Goal: Task Accomplishment & Management: Use online tool/utility

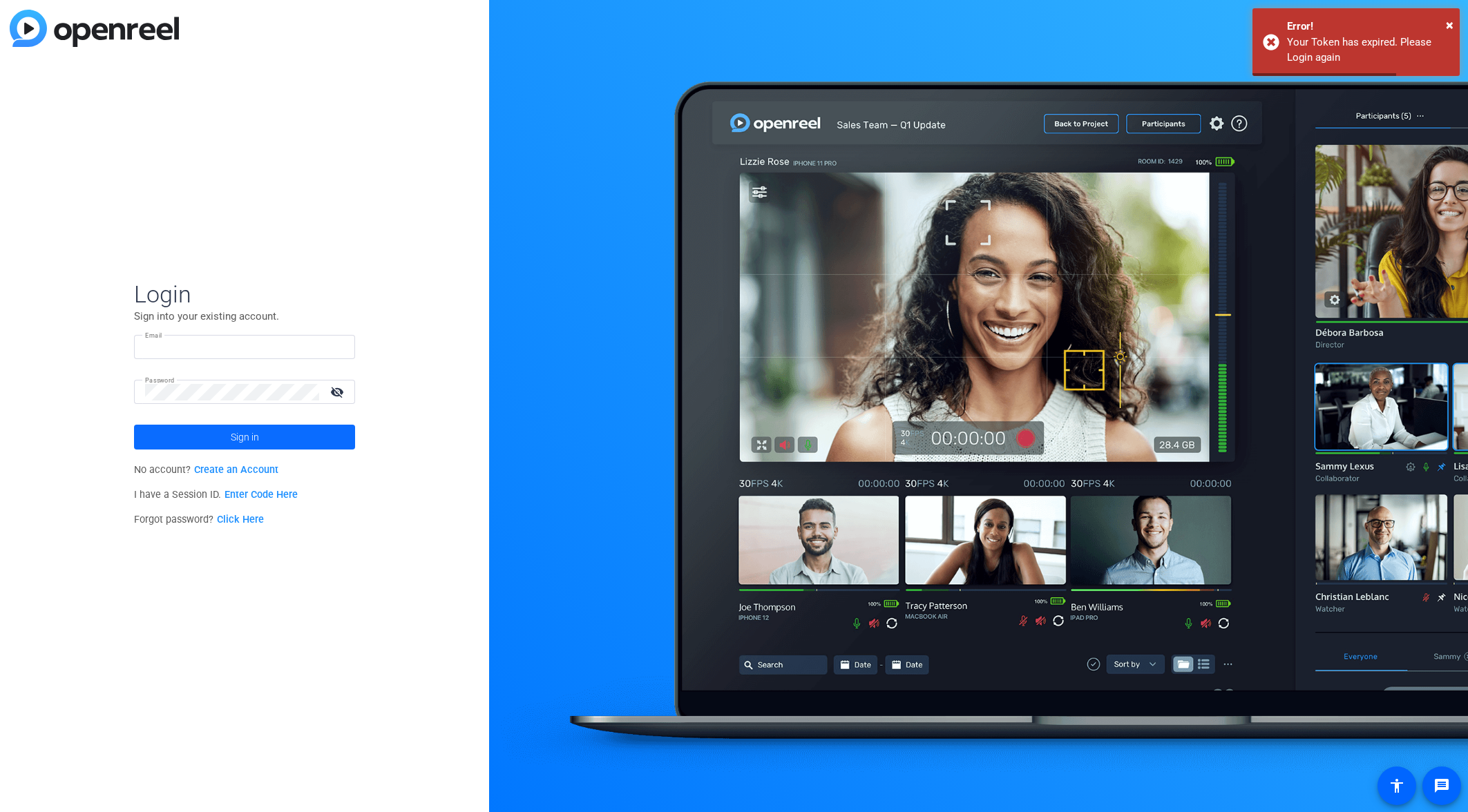
type input "[EMAIL_ADDRESS][DOMAIN_NAME]"
click at [310, 441] on span at bounding box center [244, 437] width 221 height 33
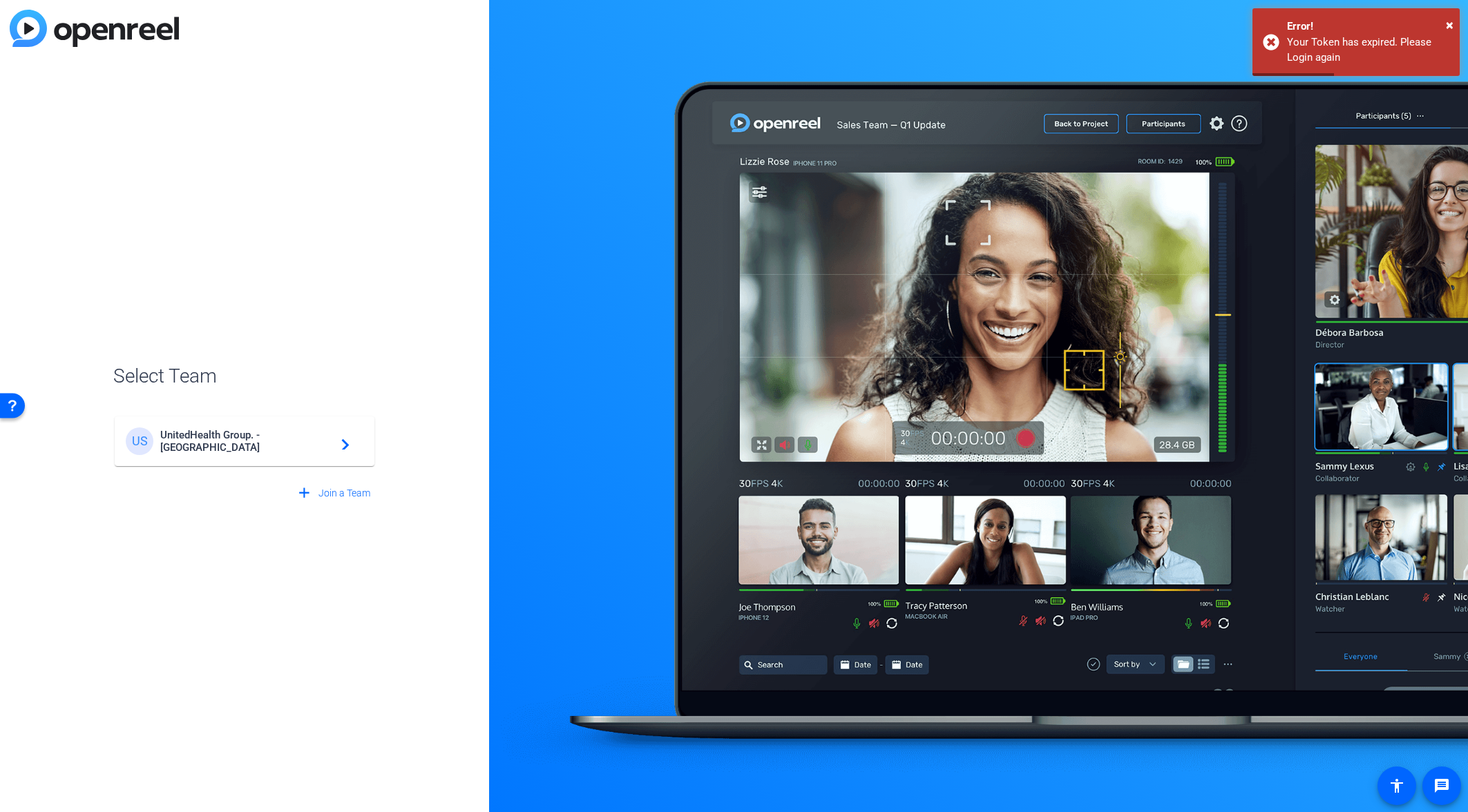
click at [310, 442] on span "UnitedHealth Group. - [GEOGRAPHIC_DATA]" at bounding box center [246, 441] width 173 height 25
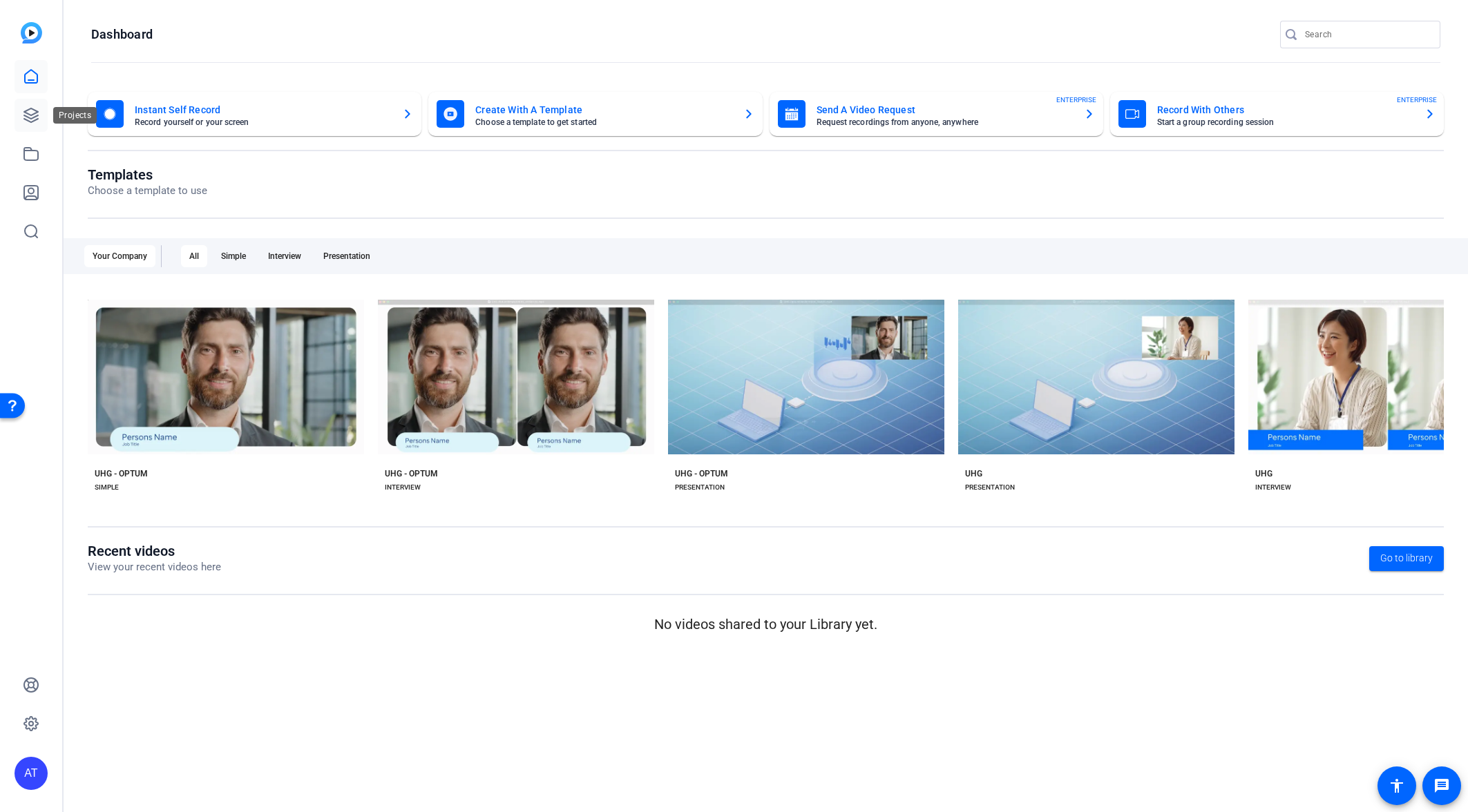
click at [34, 118] on icon at bounding box center [30, 115] width 14 height 14
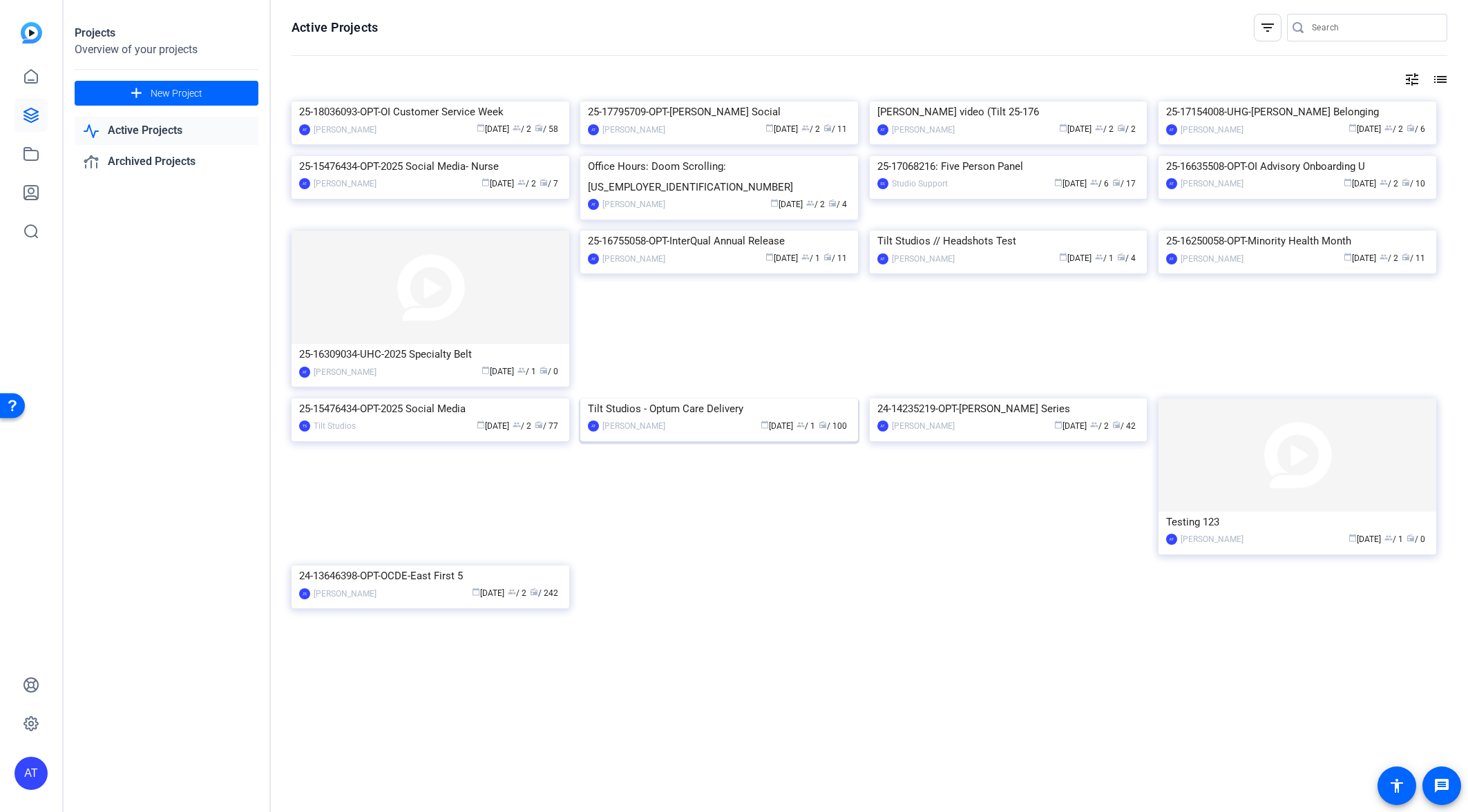
click at [757, 419] on div "Tilt Studios - Optum Care Delivery" at bounding box center [719, 409] width 263 height 21
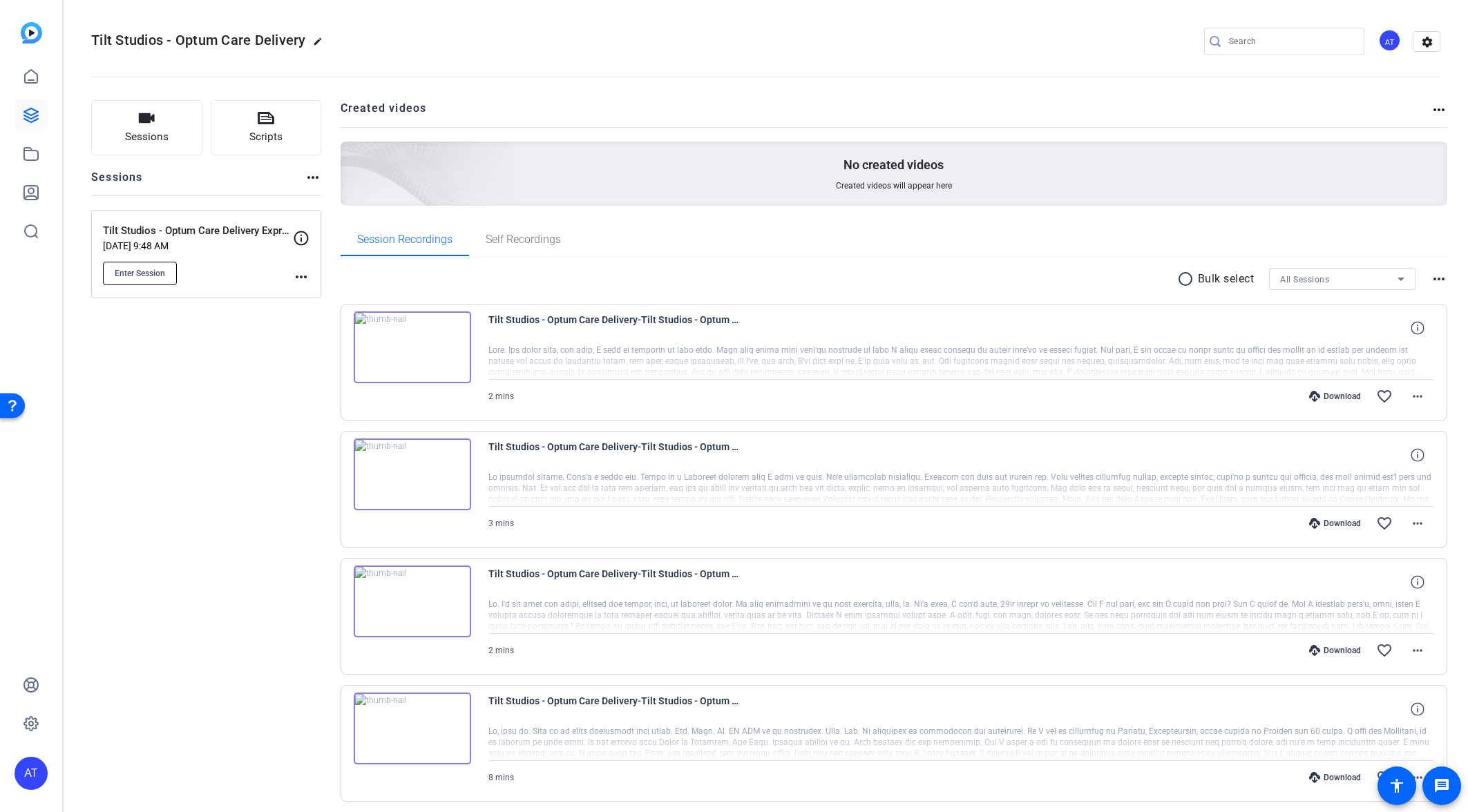
click at [156, 271] on span "Enter Session" at bounding box center [139, 274] width 50 height 11
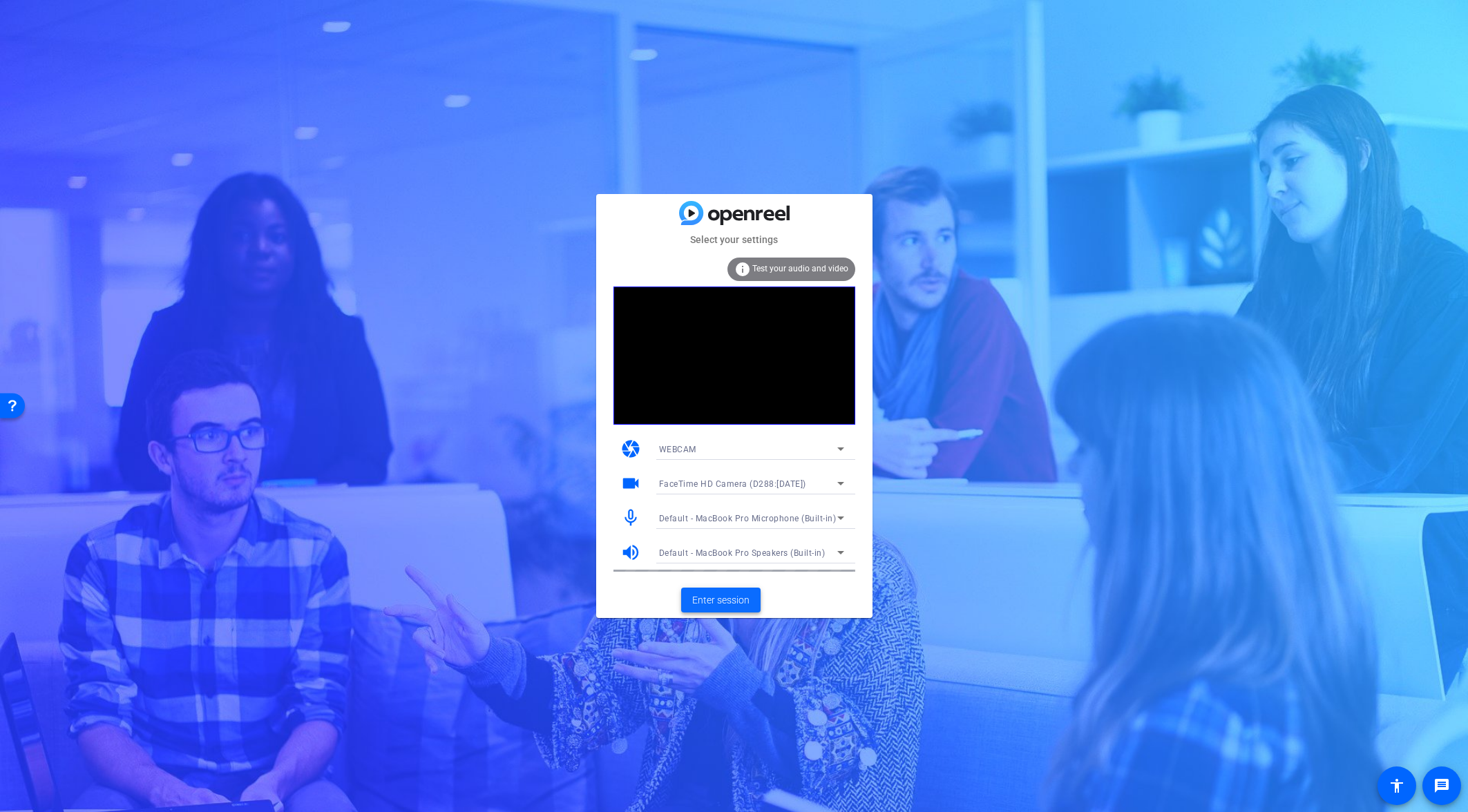
click at [718, 601] on span "Enter session" at bounding box center [721, 600] width 57 height 14
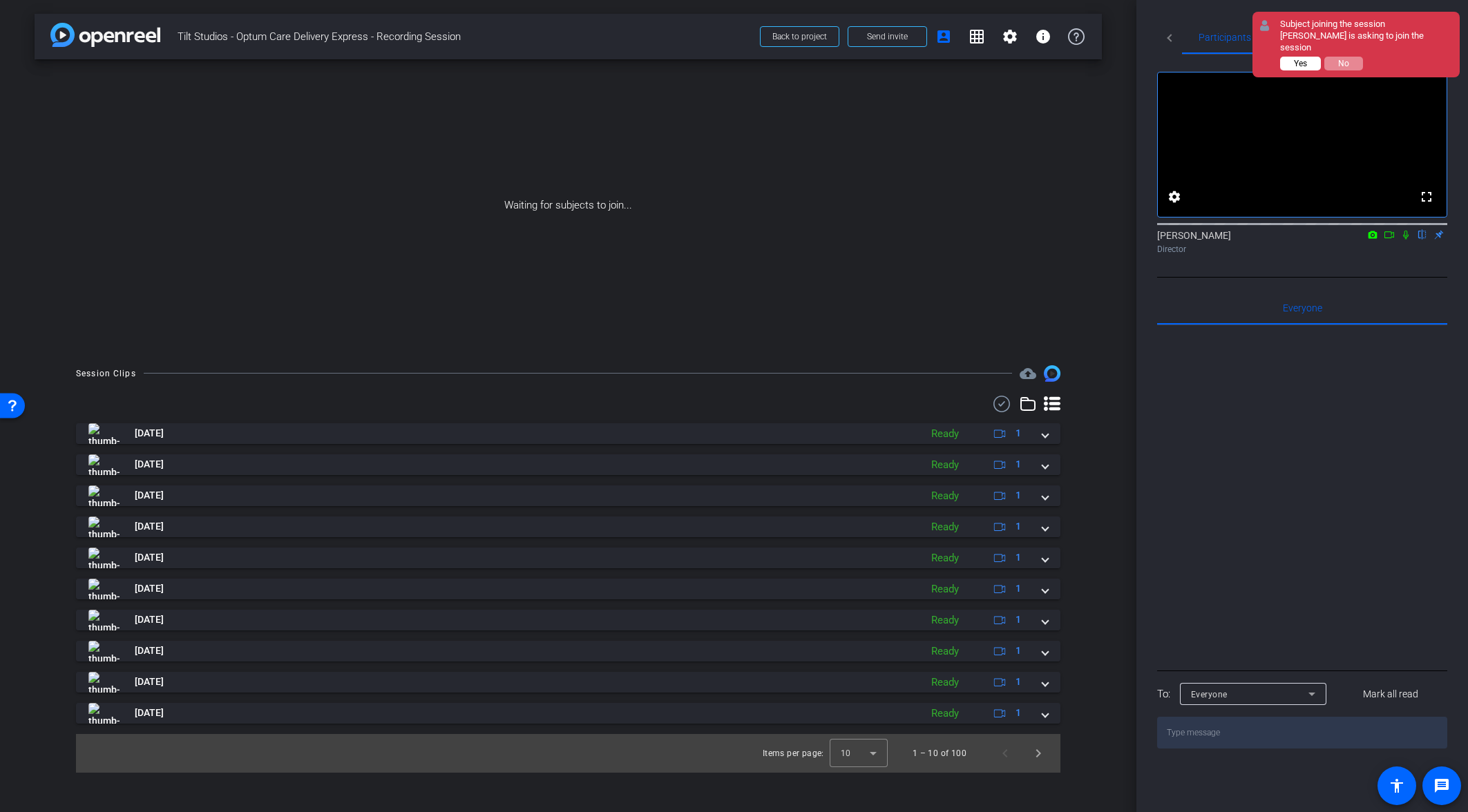
click at [1291, 56] on button "Yes" at bounding box center [1299, 63] width 41 height 14
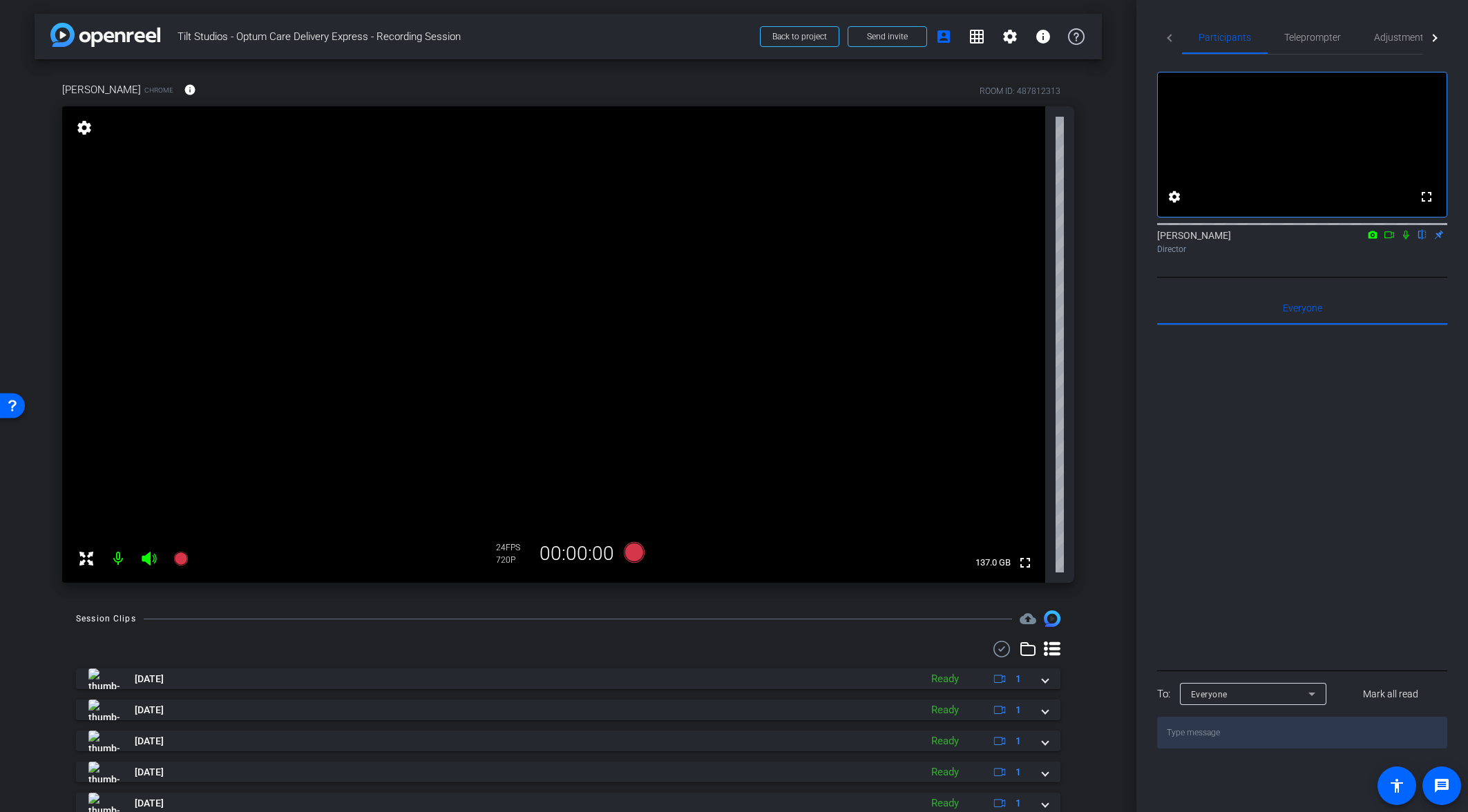
click at [120, 558] on mat-icon at bounding box center [118, 558] width 28 height 28
click at [117, 561] on mat-icon at bounding box center [118, 558] width 28 height 28
click at [146, 560] on icon at bounding box center [149, 558] width 14 height 14
click at [147, 560] on icon at bounding box center [149, 558] width 14 height 14
click at [1391, 37] on span "Adjustments" at bounding box center [1400, 37] width 55 height 10
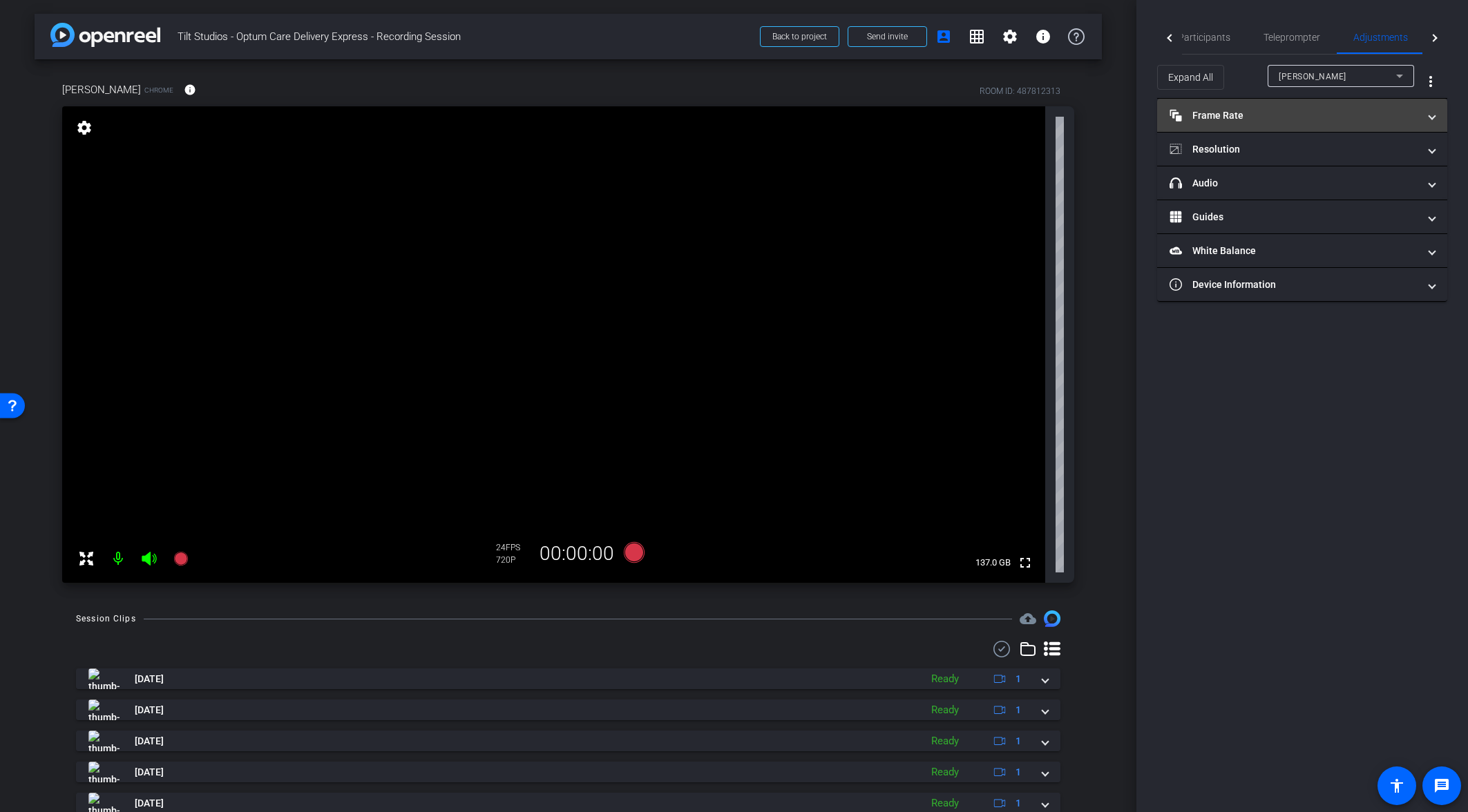
click at [1304, 115] on mat-panel-title "Frame Rate Frame Rate" at bounding box center [1294, 115] width 248 height 14
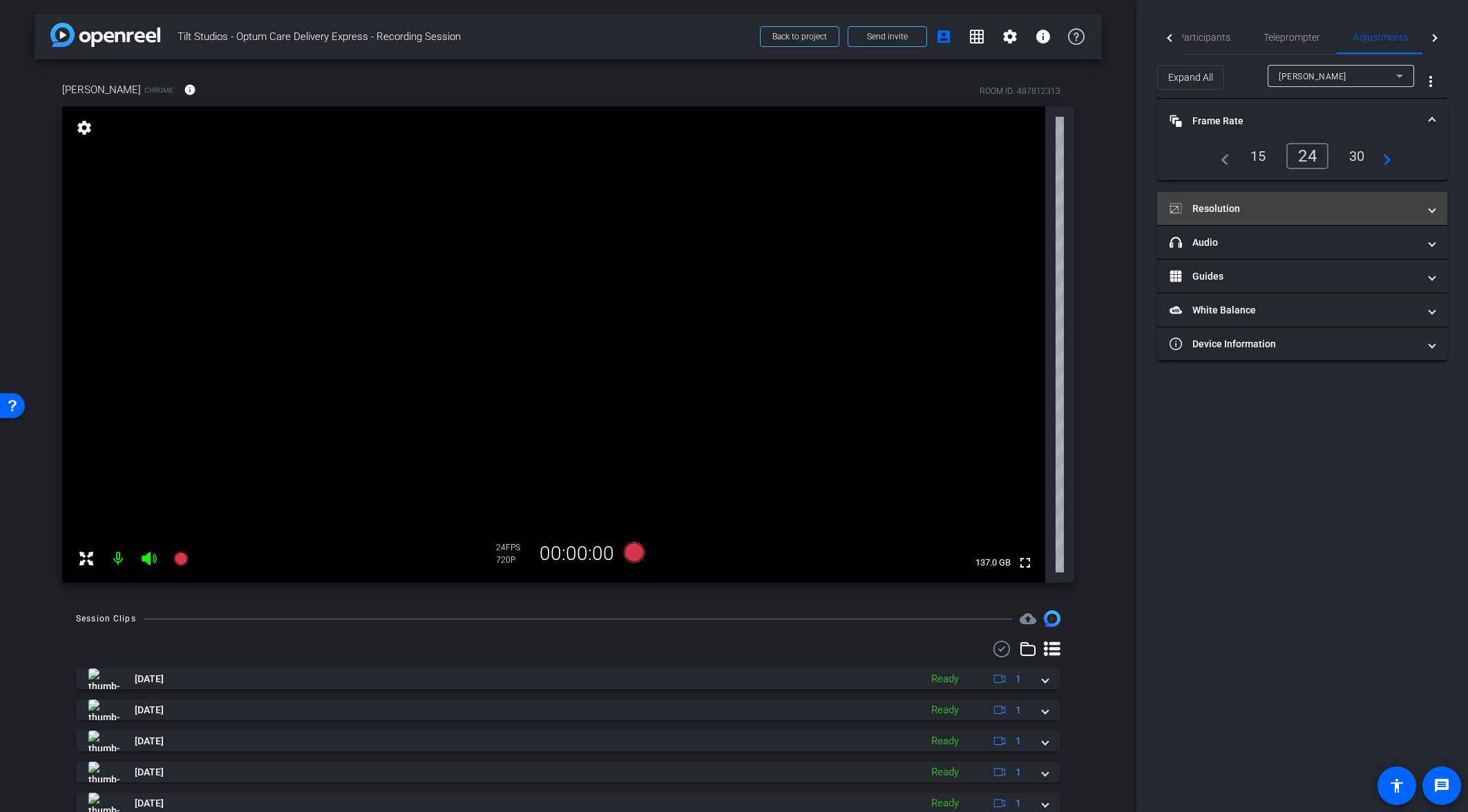
click at [1290, 201] on mat-panel-title "Resolution" at bounding box center [1294, 208] width 248 height 14
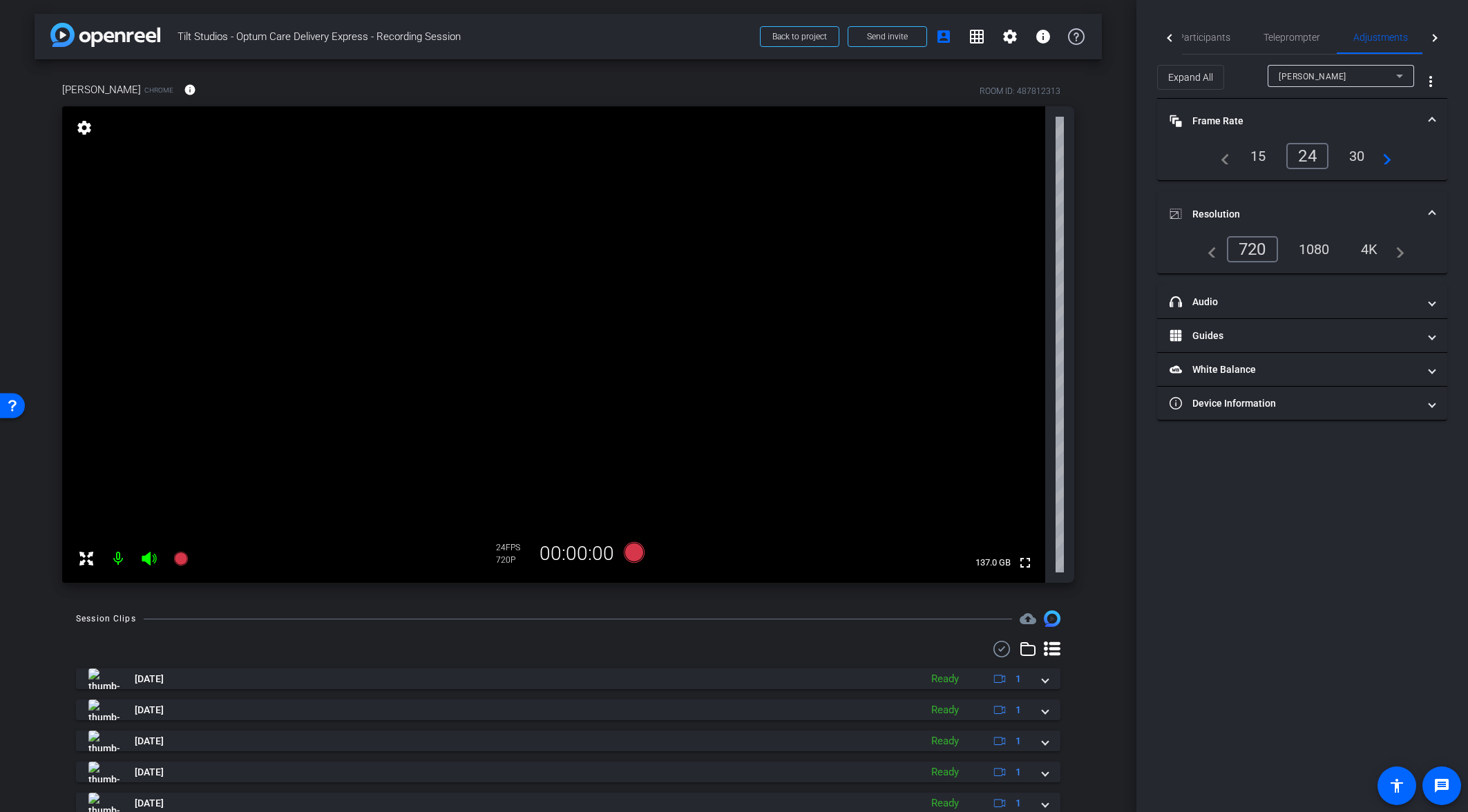
click at [1323, 248] on div "1080" at bounding box center [1314, 250] width 52 height 24
click at [1266, 372] on mat-panel-title "White Balance White Balance" at bounding box center [1294, 370] width 248 height 14
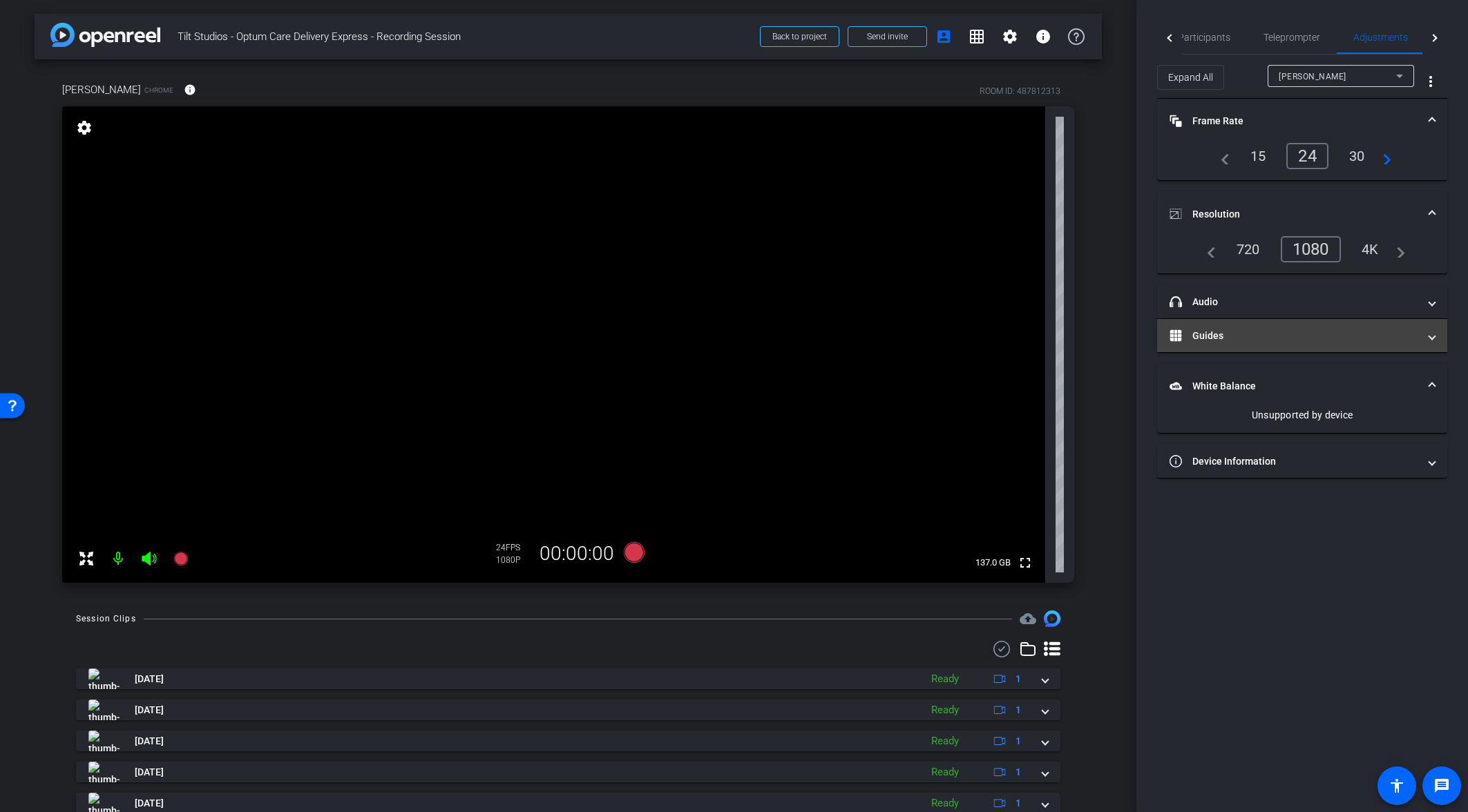
click at [1264, 332] on mat-panel-title "Guides" at bounding box center [1294, 336] width 248 height 14
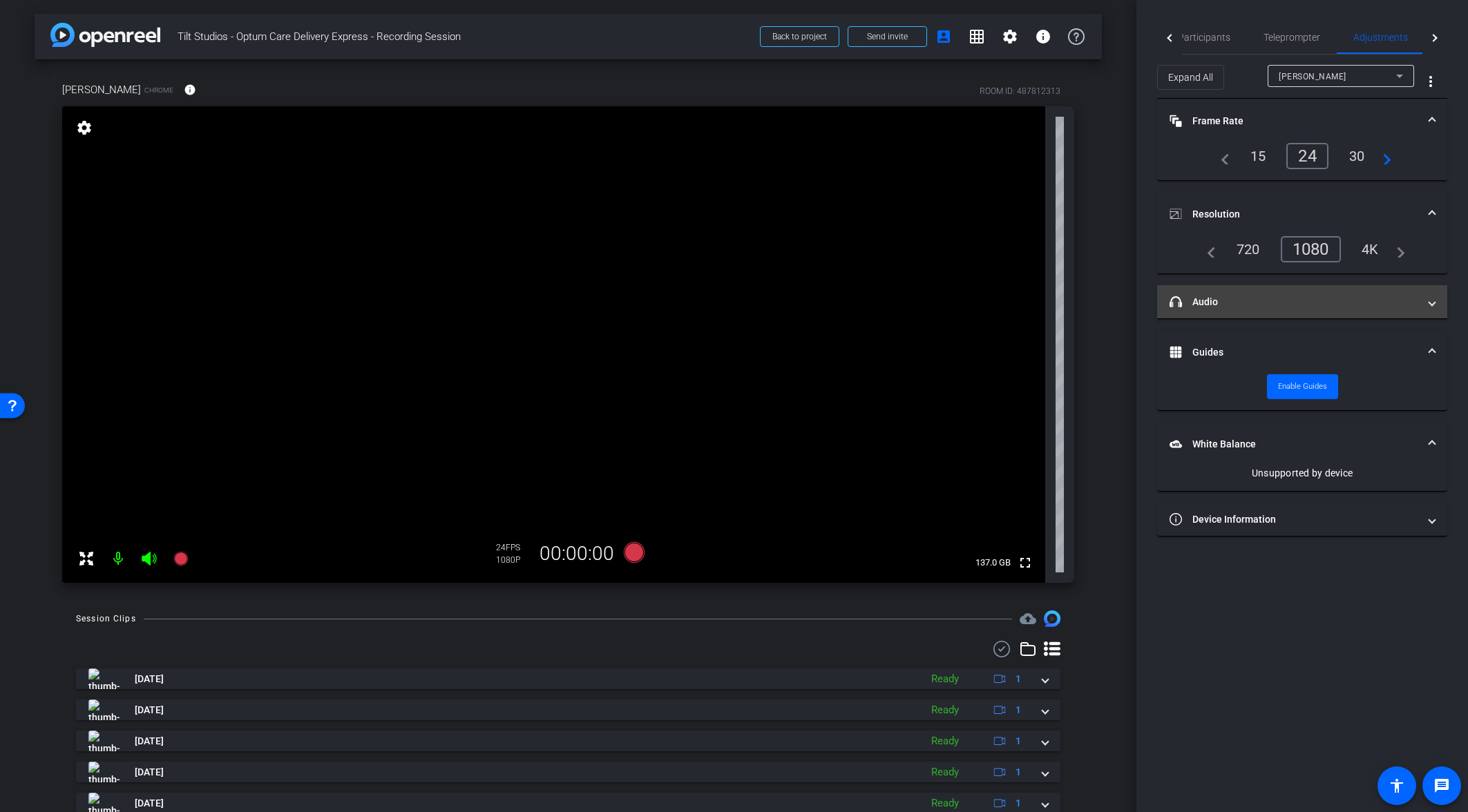
click at [1277, 311] on mat-expansion-panel-header "headphone icon Audio" at bounding box center [1302, 301] width 290 height 33
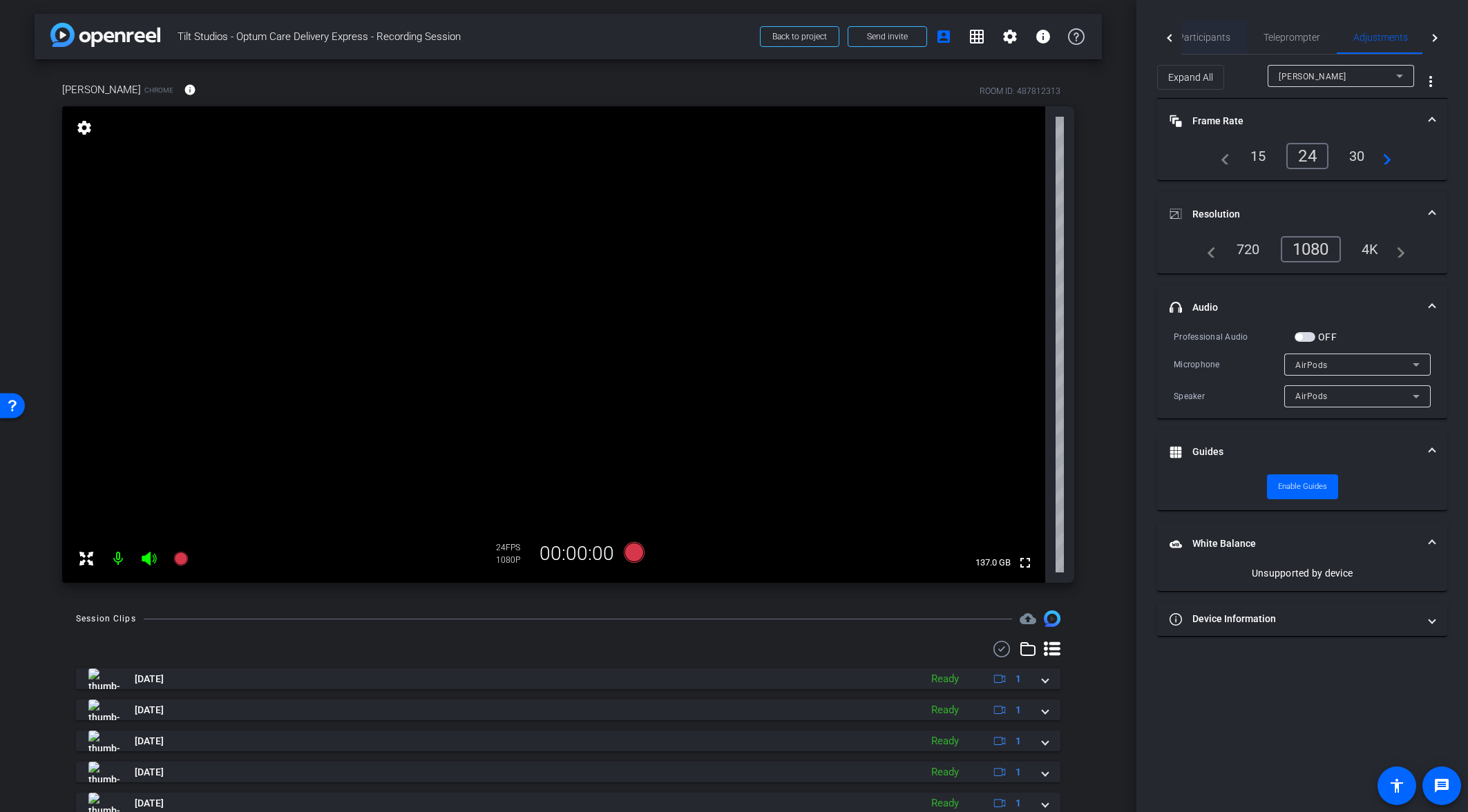
click at [1205, 41] on span "Participants" at bounding box center [1204, 37] width 53 height 10
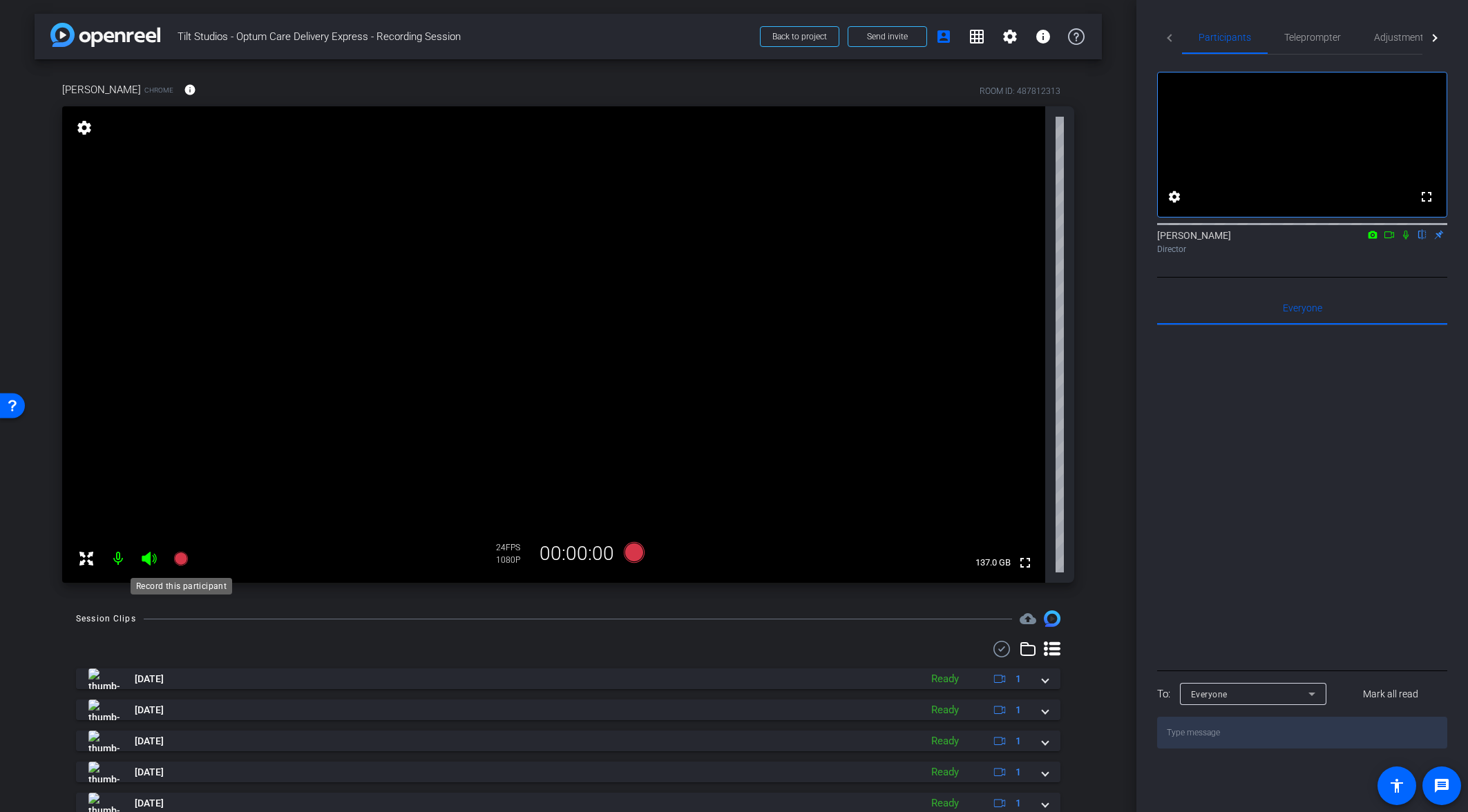
click at [187, 558] on icon at bounding box center [180, 558] width 14 height 14
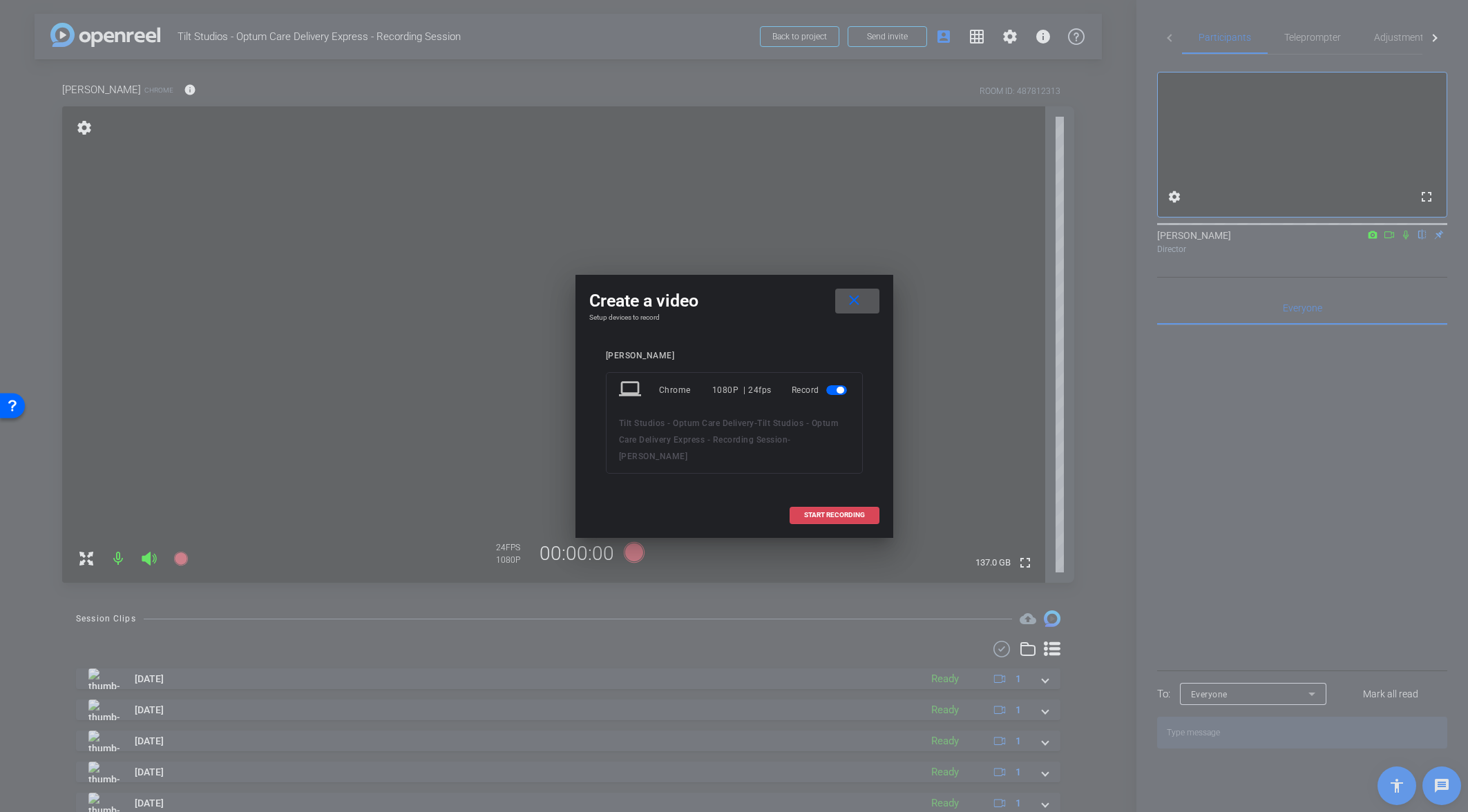
click at [823, 511] on span "START RECORDING" at bounding box center [834, 515] width 60 height 7
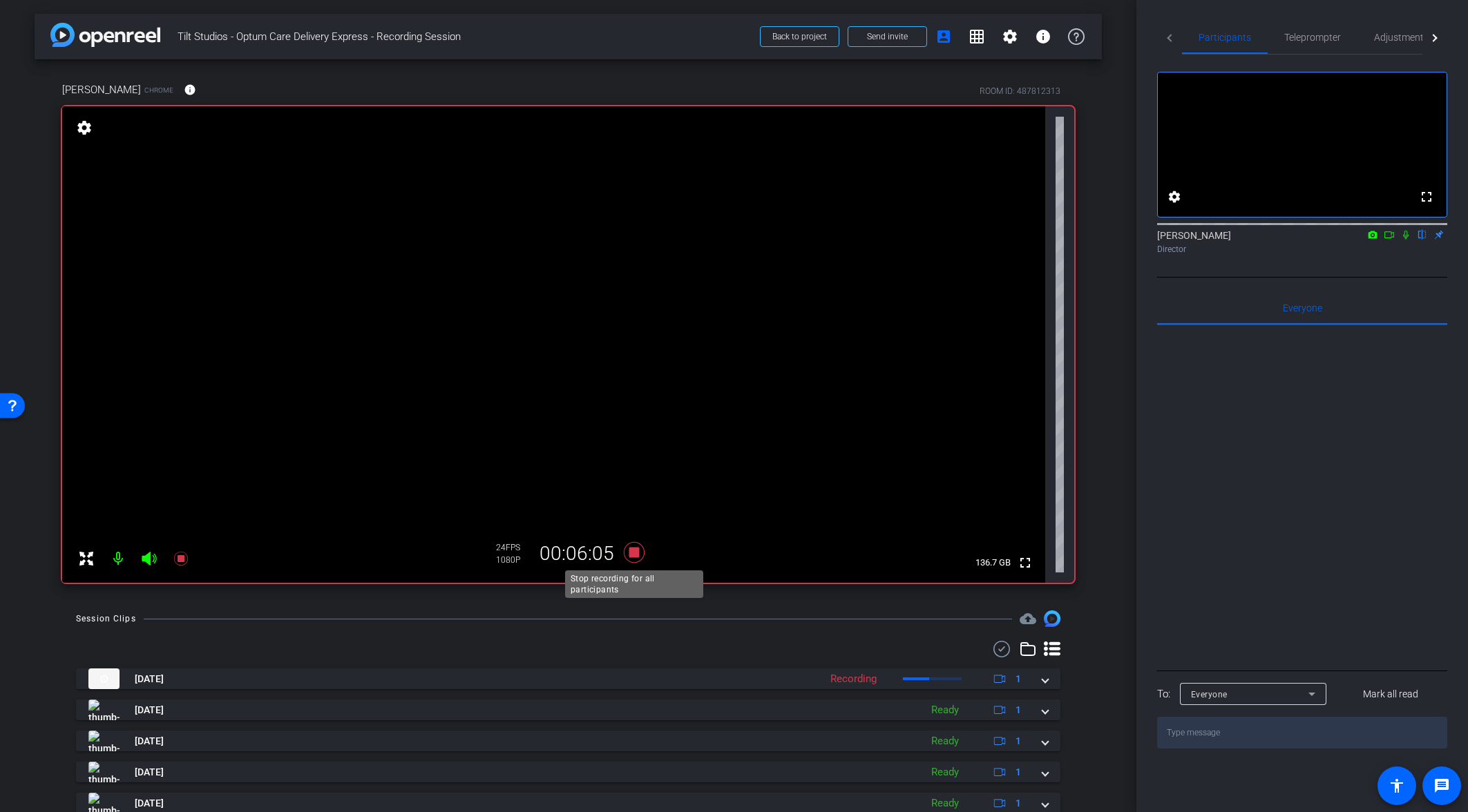
click at [630, 557] on icon at bounding box center [633, 552] width 21 height 21
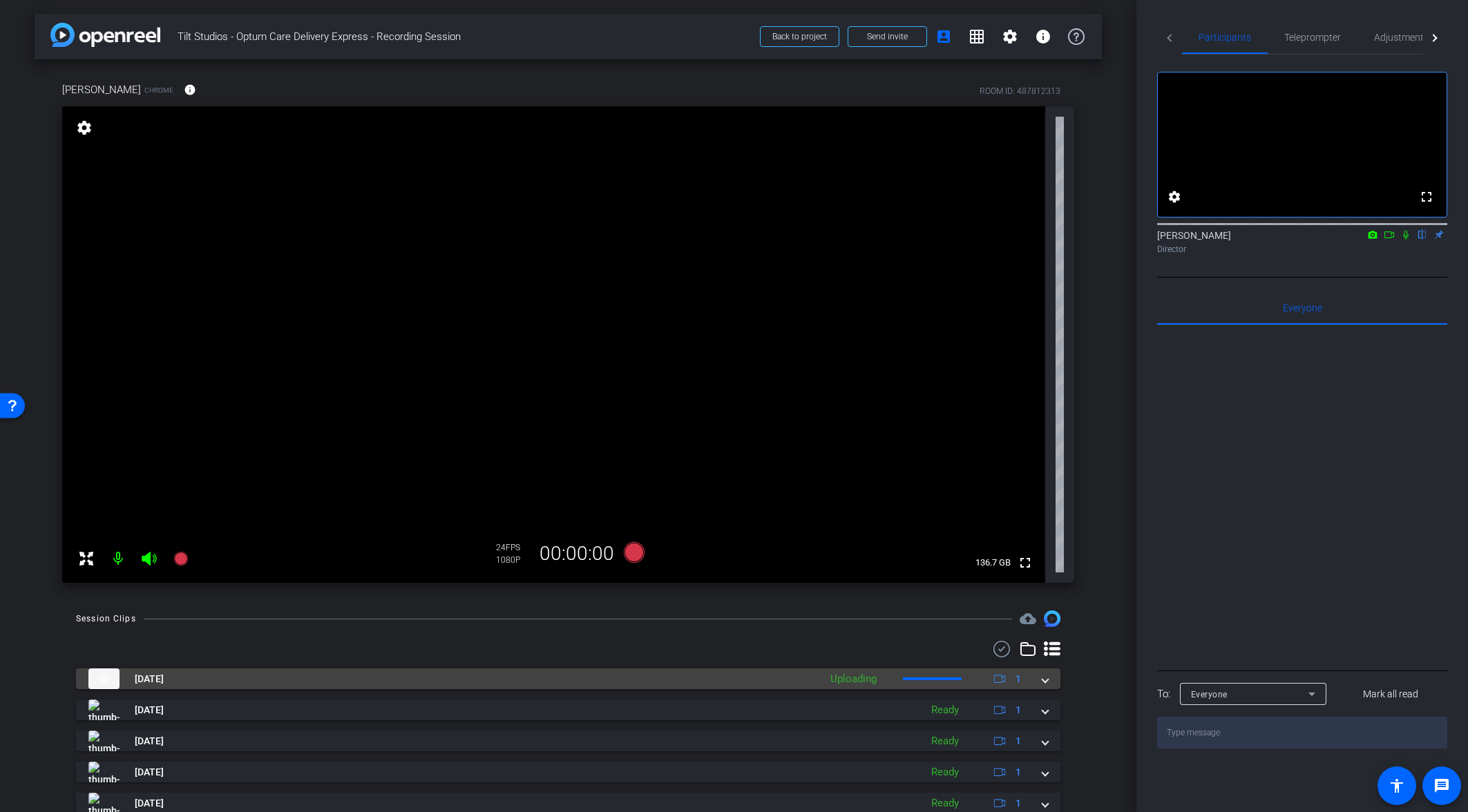
click at [1044, 682] on span at bounding box center [1045, 679] width 6 height 14
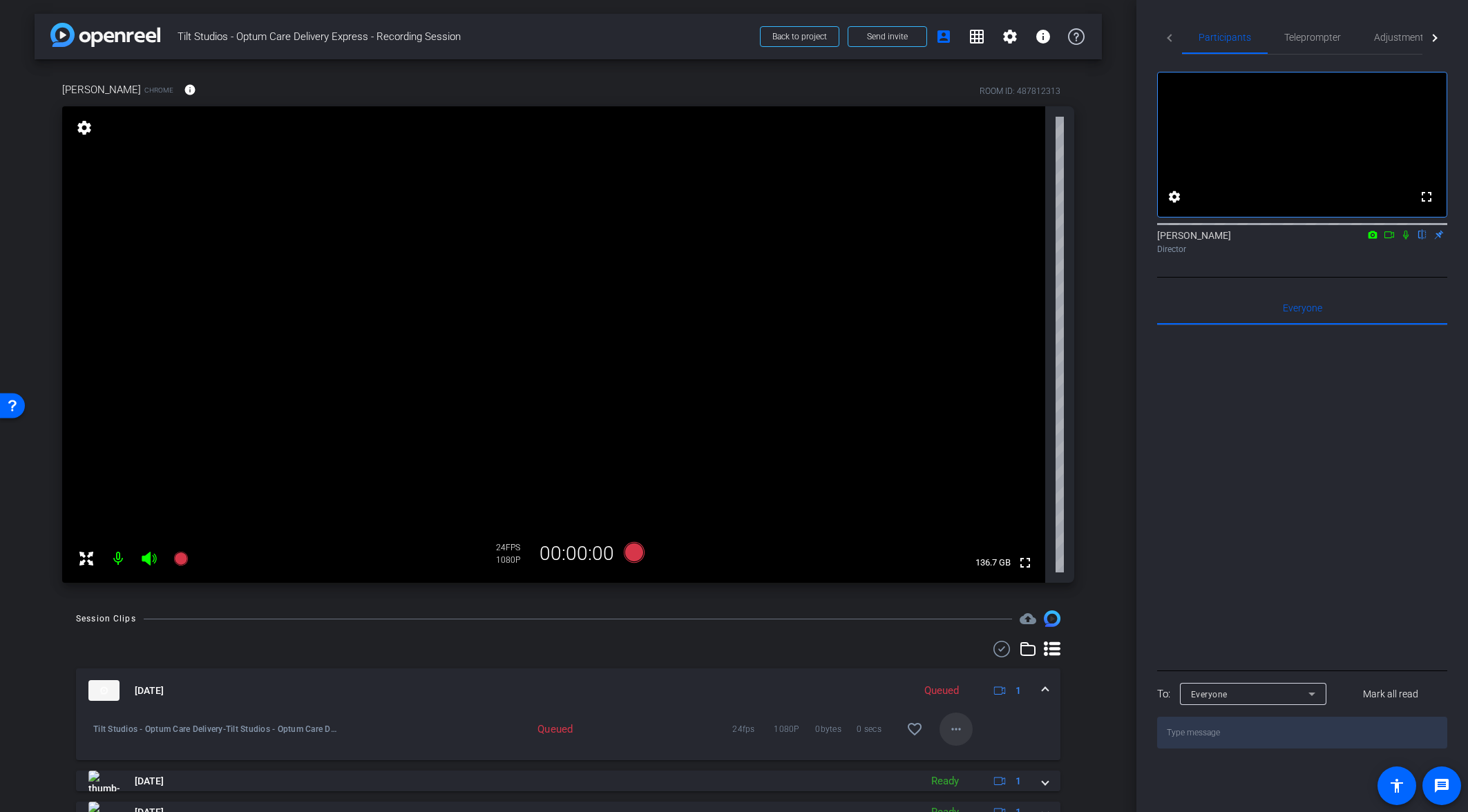
click at [967, 726] on span at bounding box center [956, 729] width 33 height 33
click at [845, 662] on div at bounding box center [734, 406] width 1468 height 812
click at [956, 734] on mat-icon "more_horiz" at bounding box center [956, 728] width 17 height 17
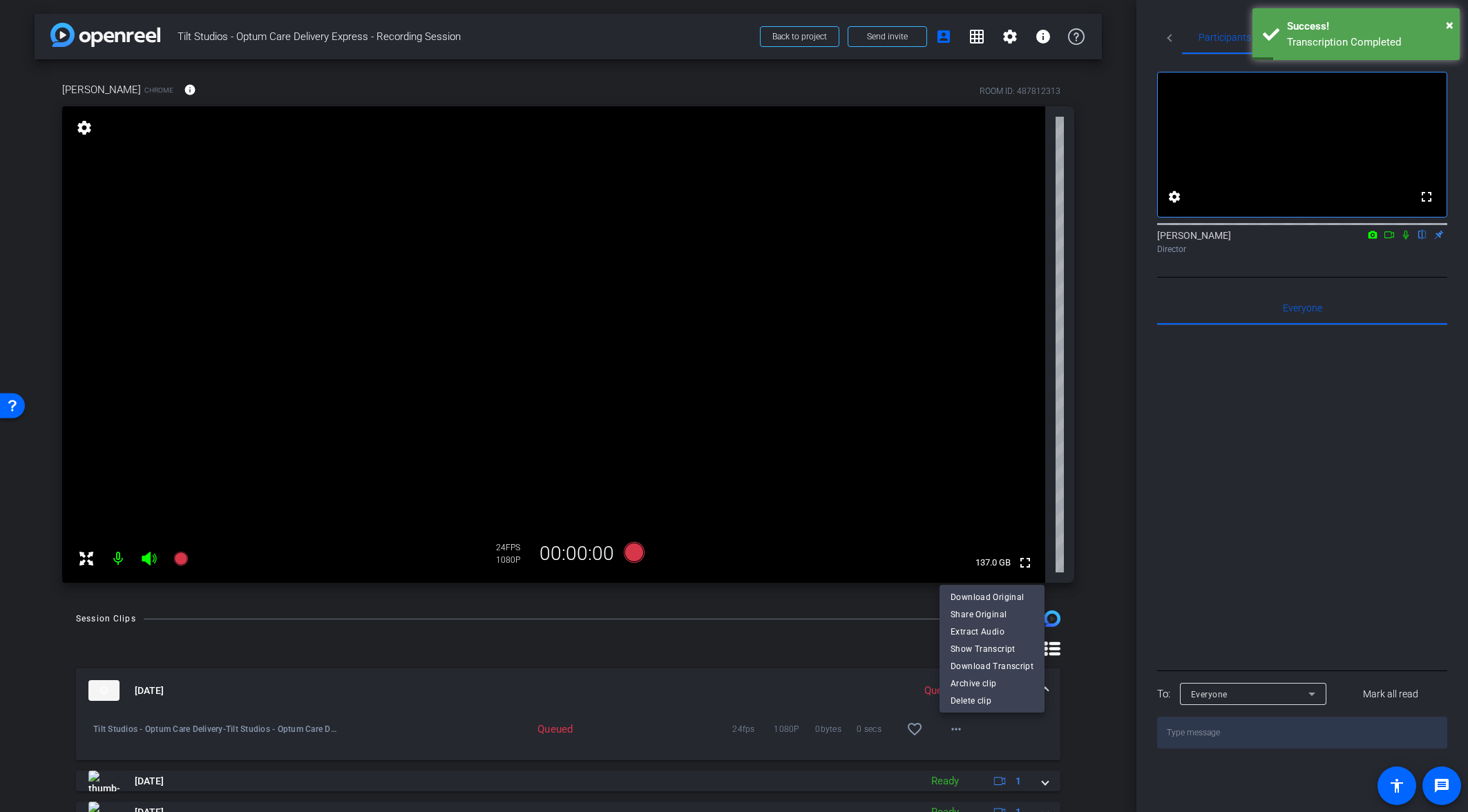
click at [815, 651] on div at bounding box center [734, 406] width 1468 height 812
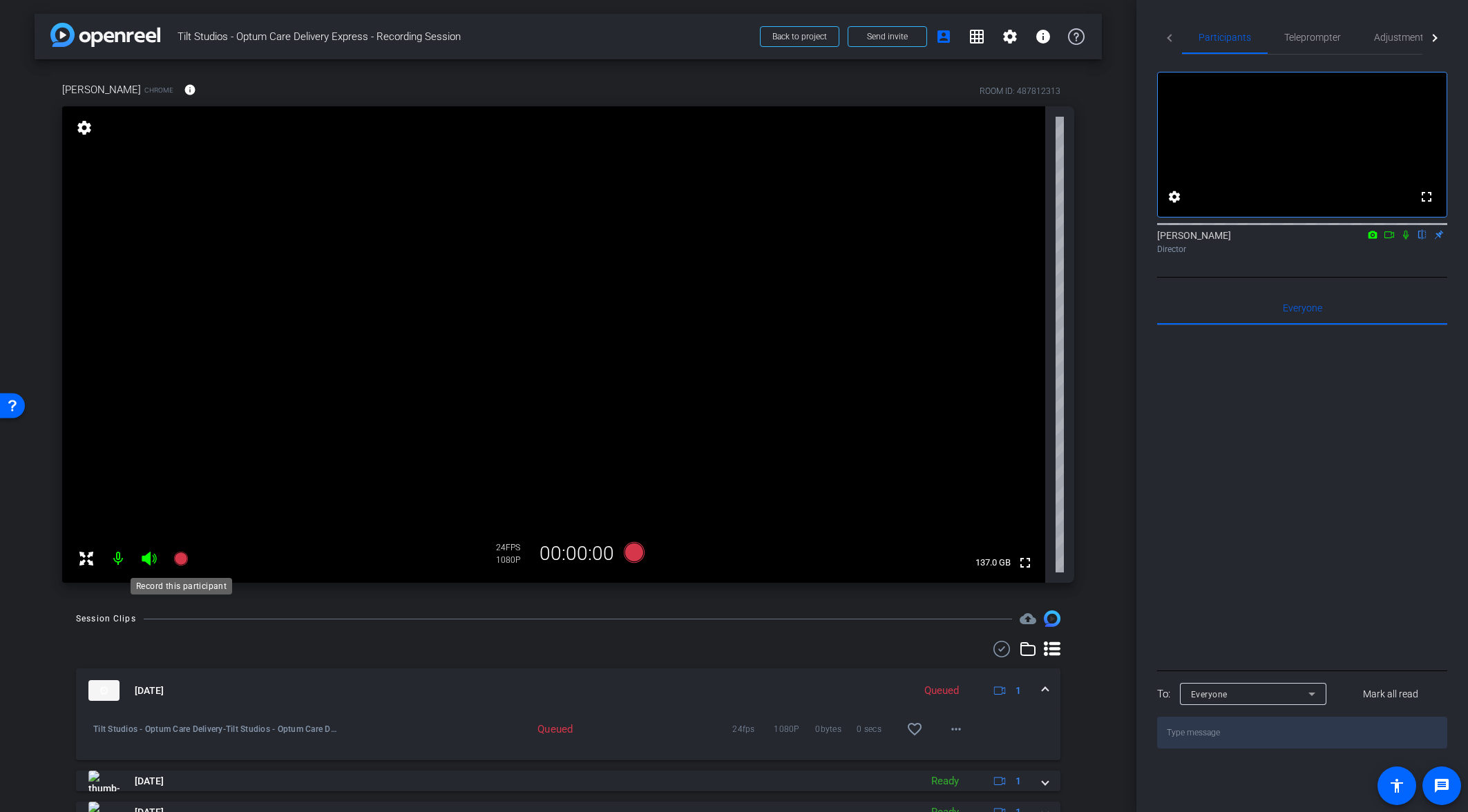
click at [185, 567] on mat-icon at bounding box center [181, 558] width 28 height 28
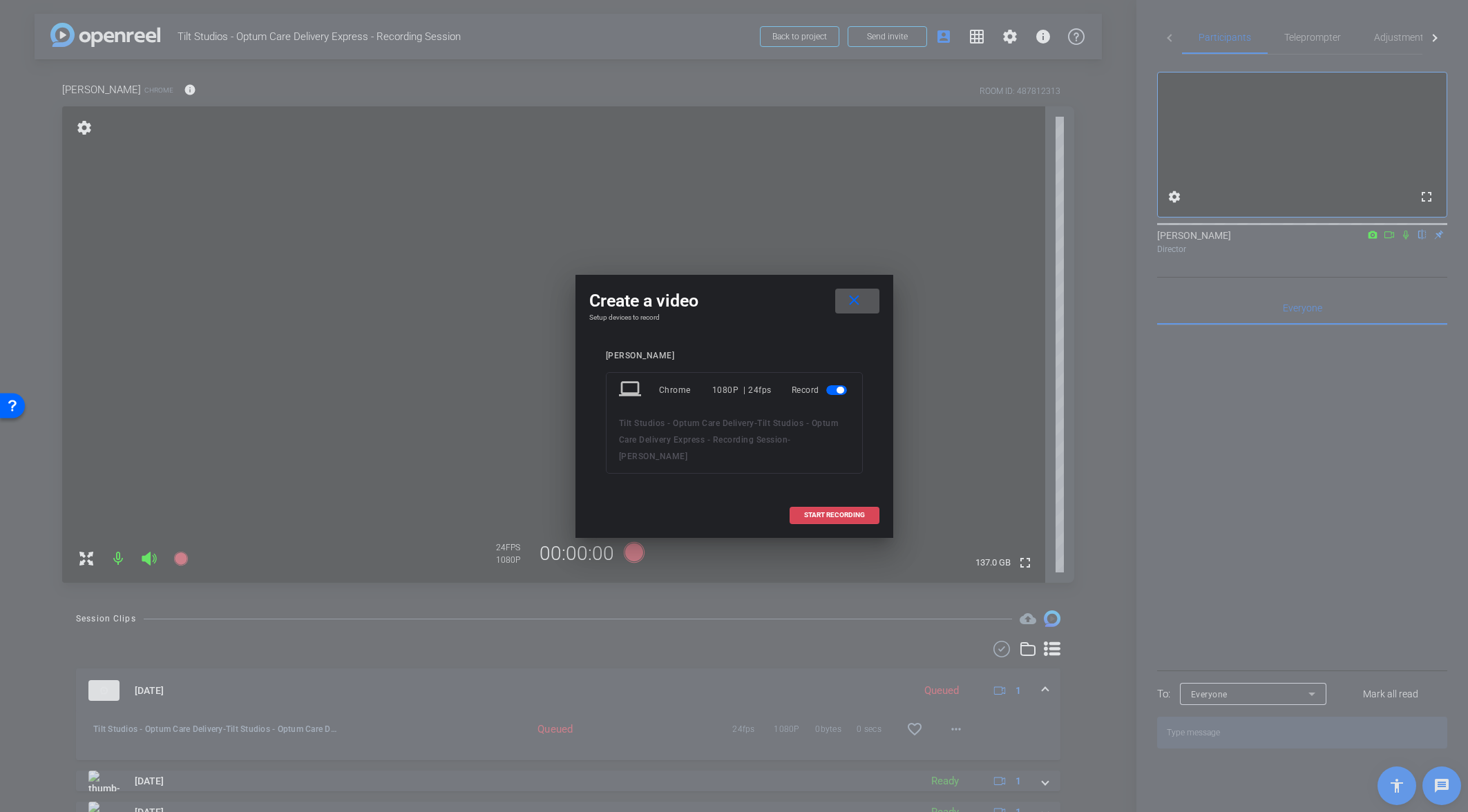
click at [841, 511] on span "START RECORDING" at bounding box center [834, 515] width 60 height 7
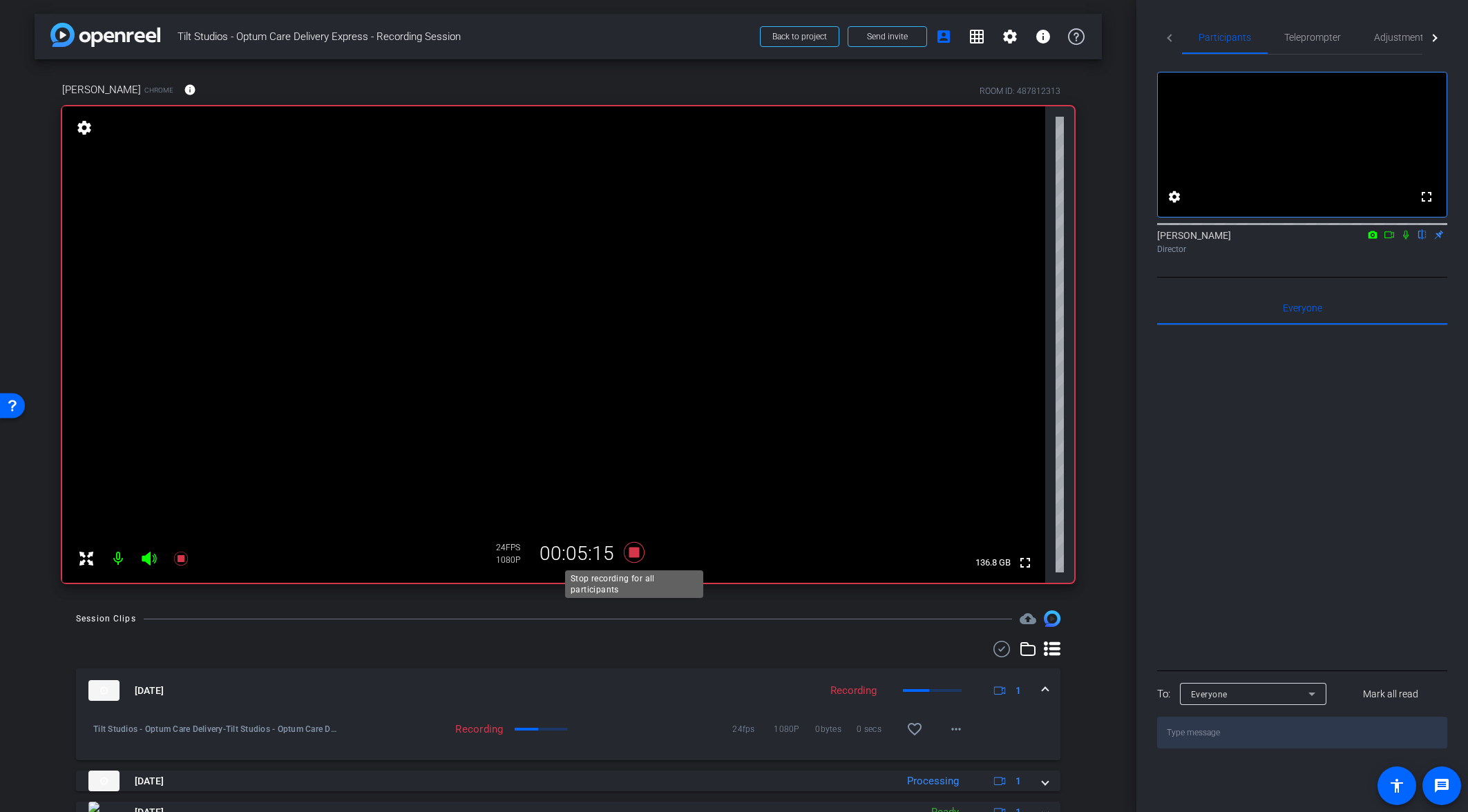
click at [633, 555] on icon at bounding box center [633, 552] width 21 height 21
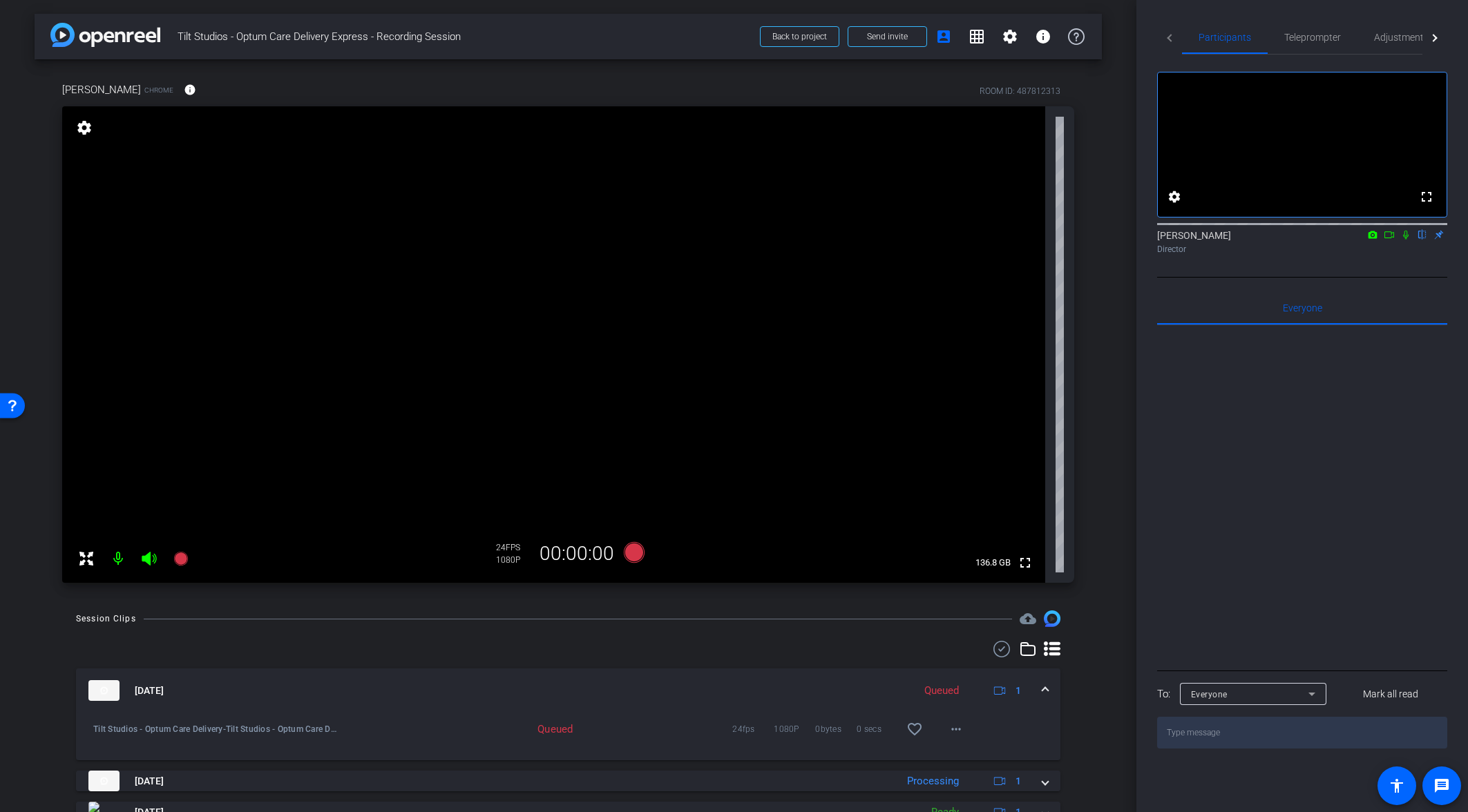
scroll to position [29, 0]
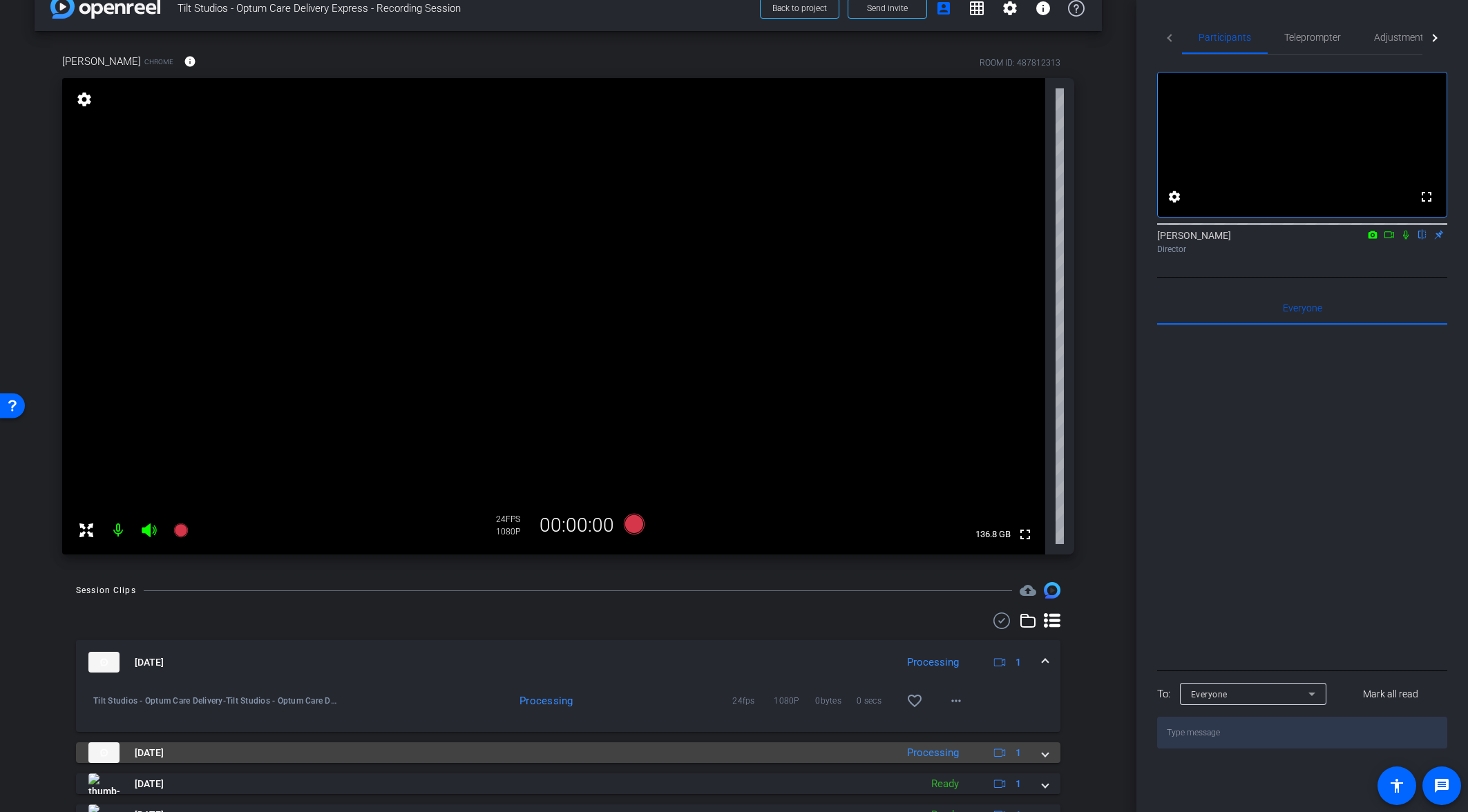
click at [1044, 754] on span at bounding box center [1045, 752] width 6 height 14
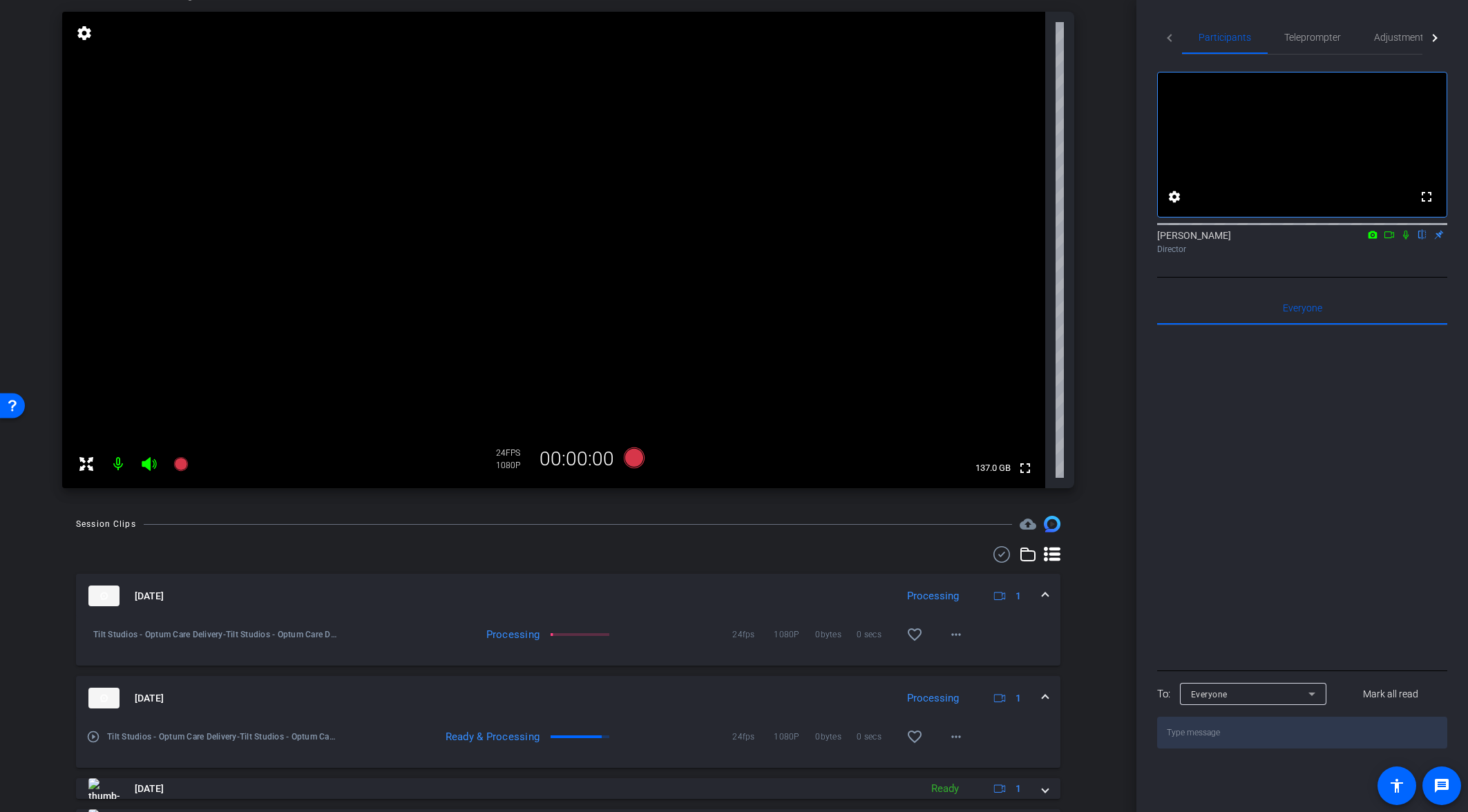
scroll to position [67, 0]
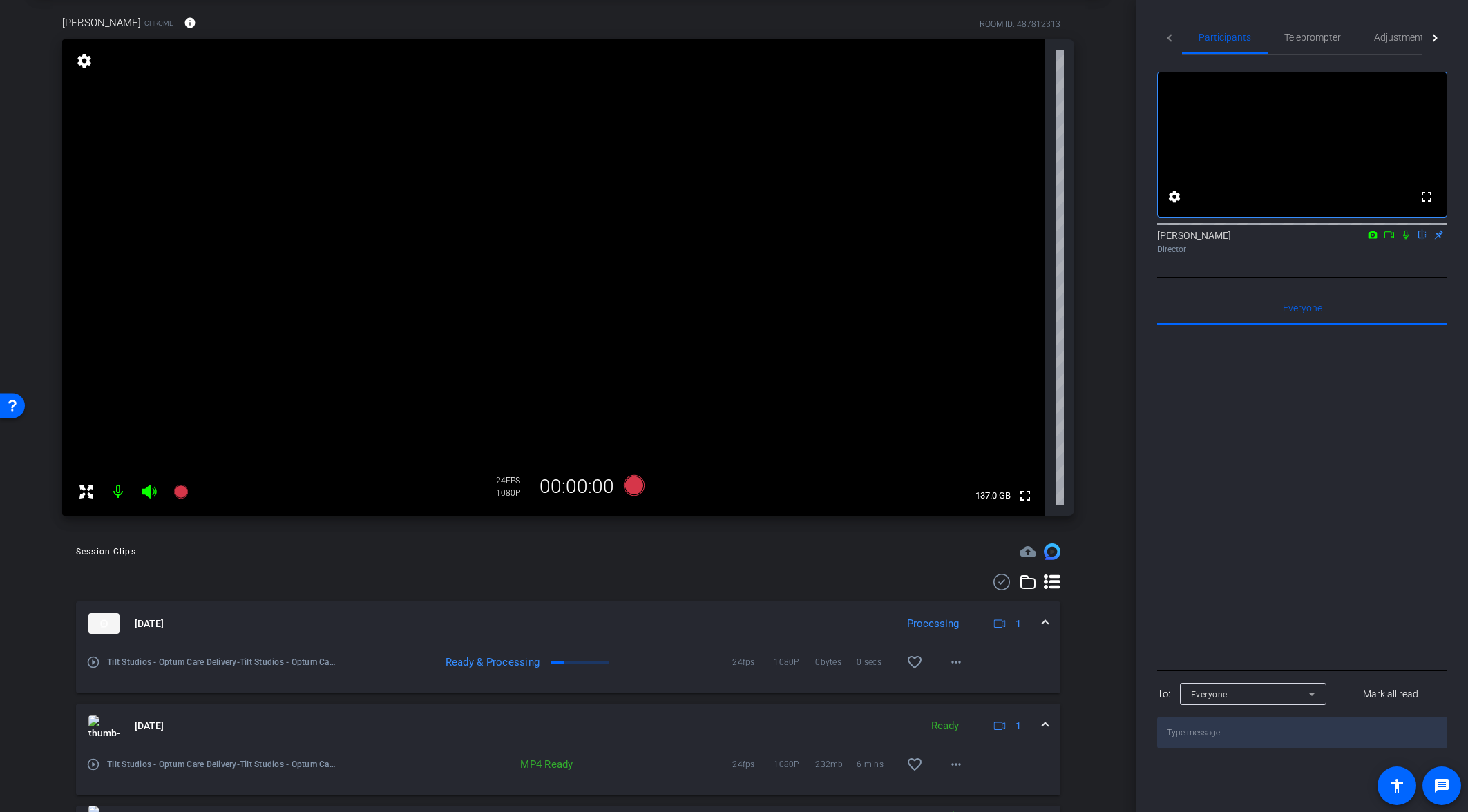
click at [195, 494] on video at bounding box center [553, 277] width 983 height 476
click at [181, 494] on icon at bounding box center [180, 491] width 14 height 14
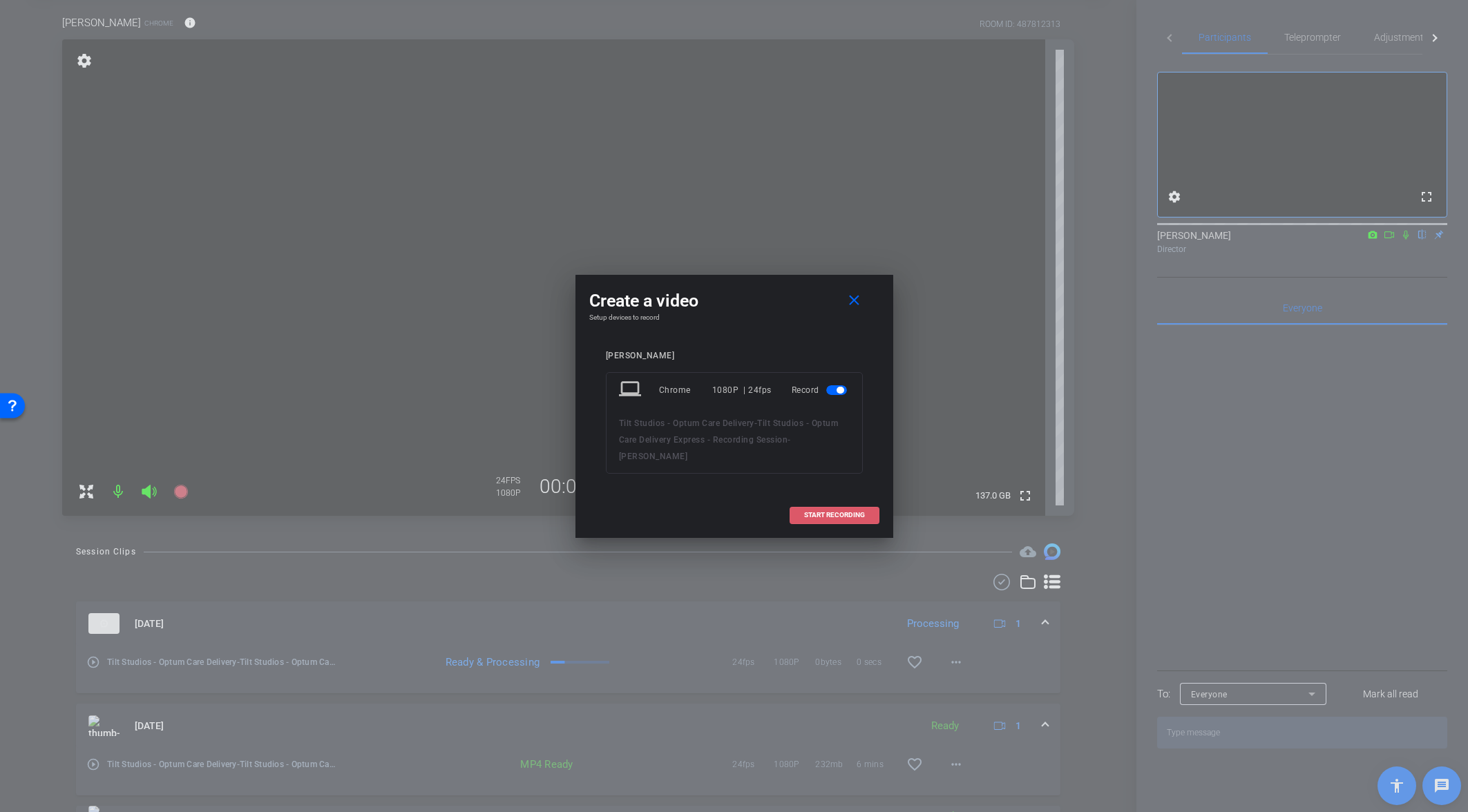
click at [818, 499] on span at bounding box center [834, 515] width 88 height 33
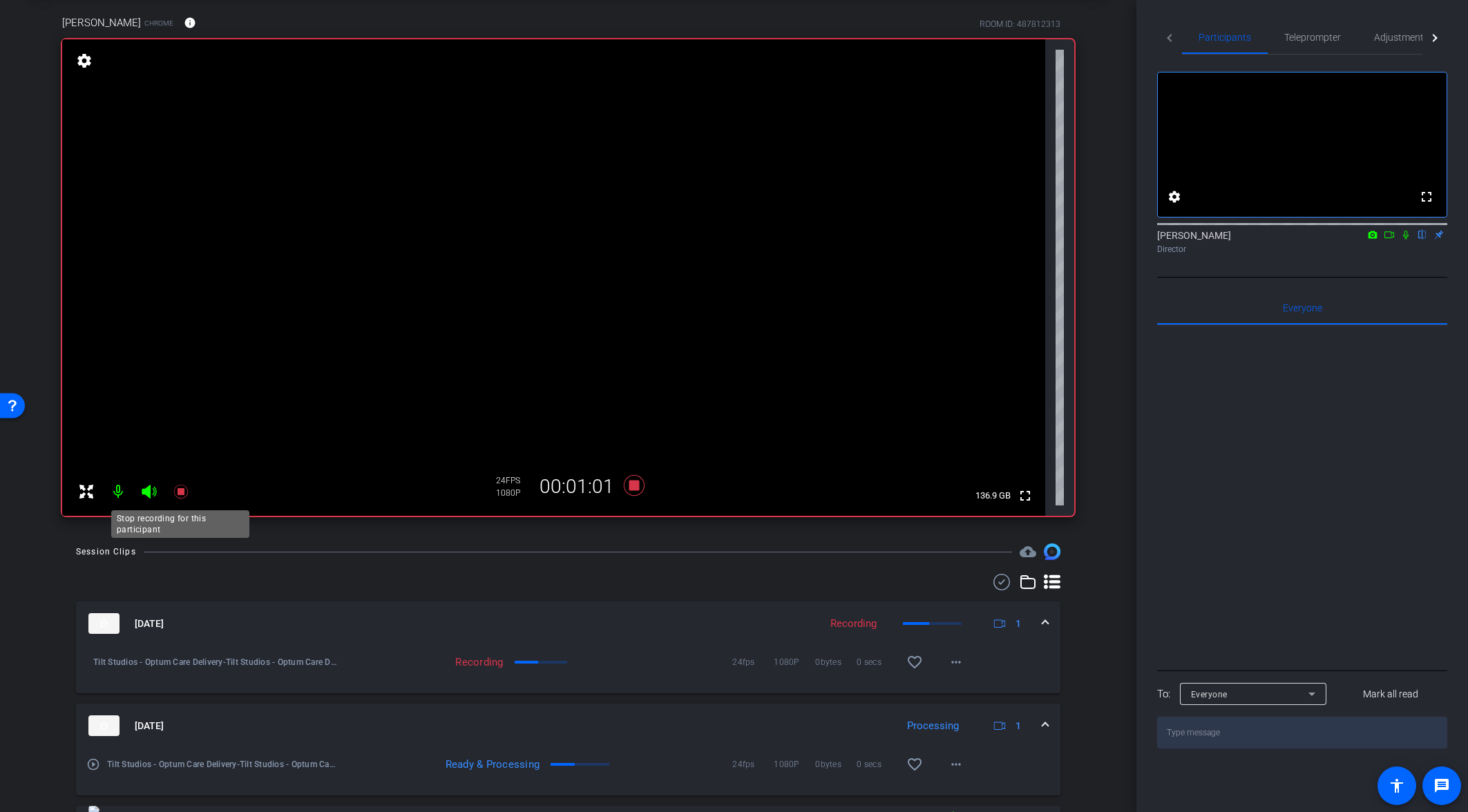
click at [183, 494] on icon at bounding box center [180, 491] width 14 height 14
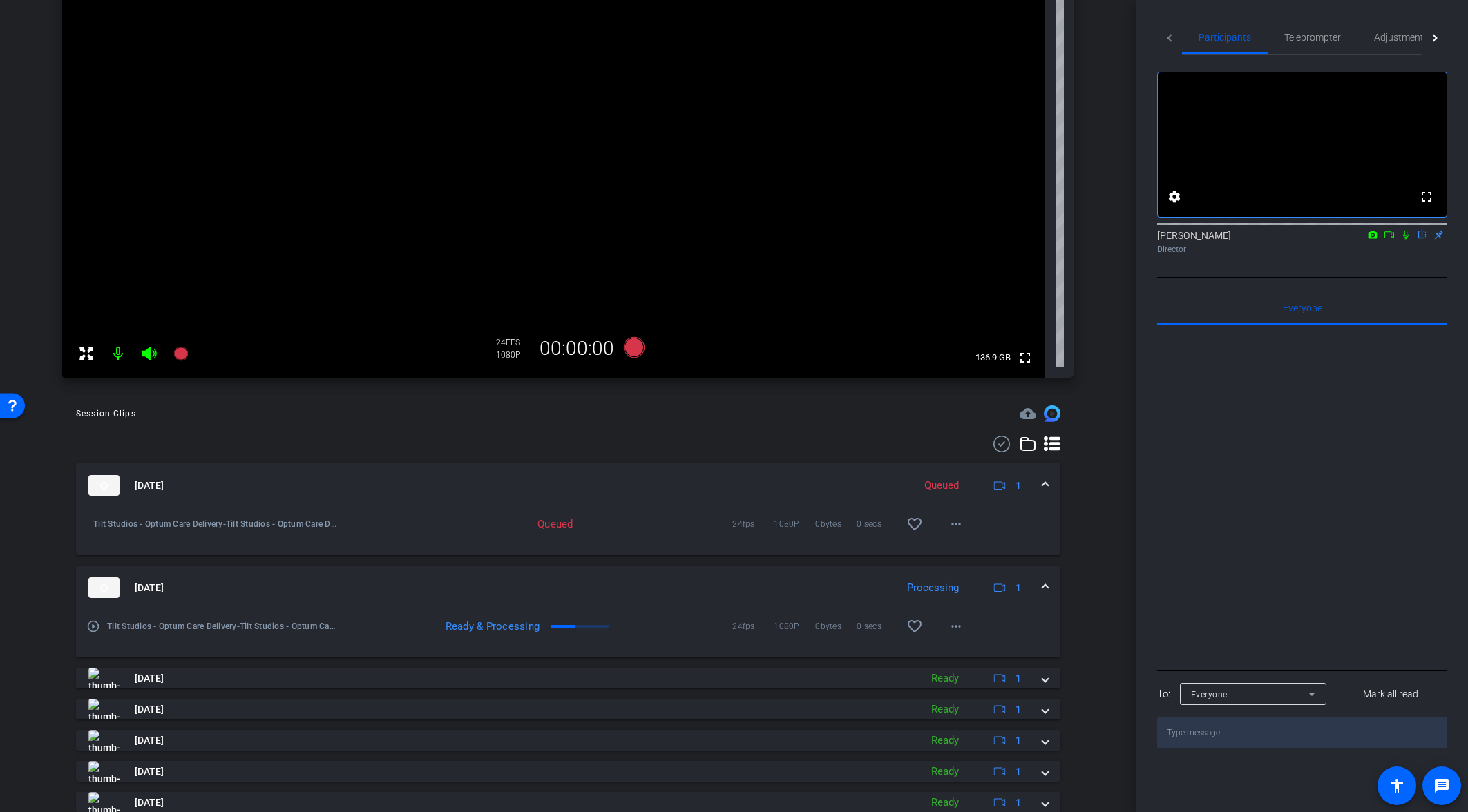
scroll to position [207, 0]
click at [187, 353] on icon at bounding box center [181, 351] width 17 height 17
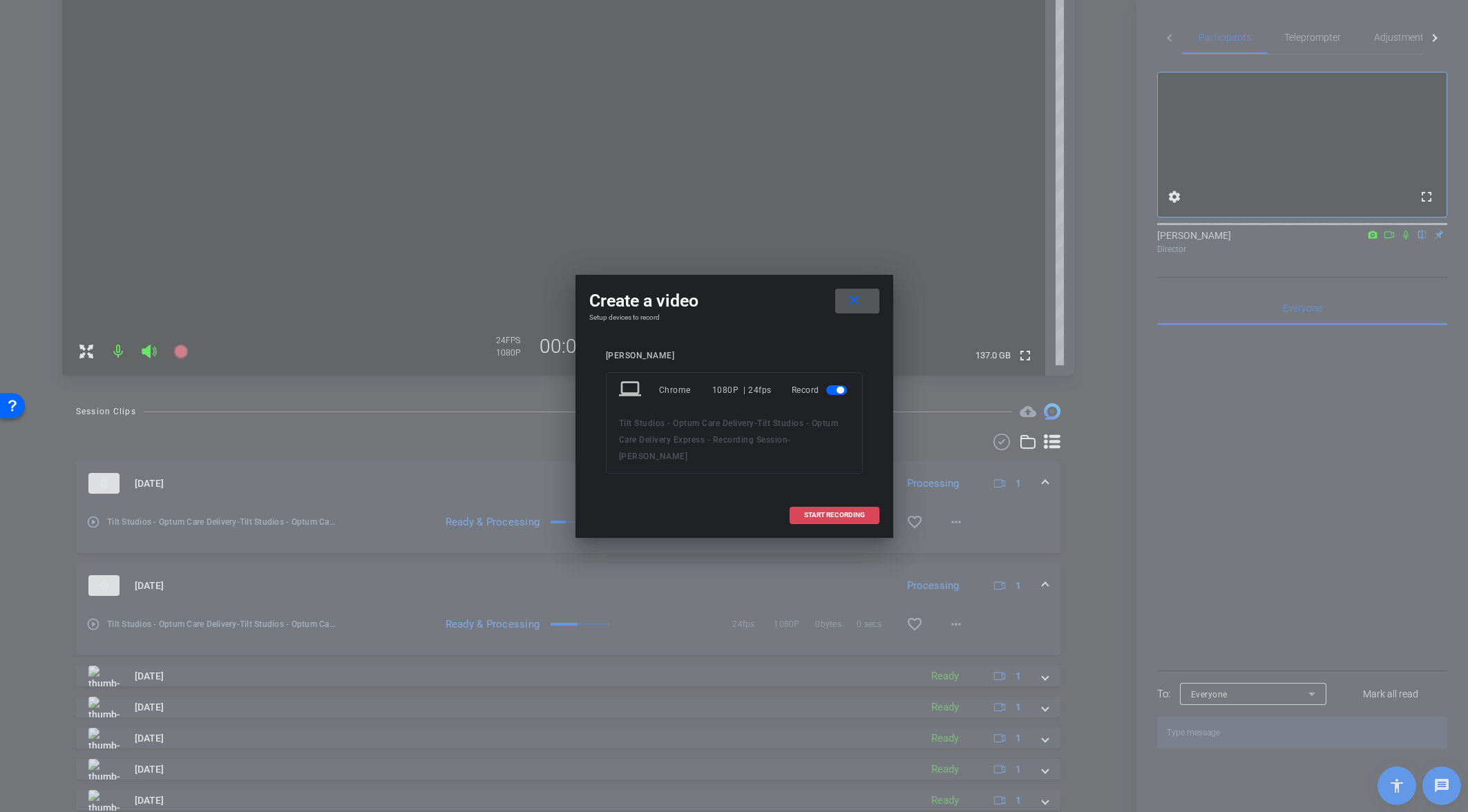
click at [827, 508] on button "START RECORDING" at bounding box center [834, 515] width 90 height 17
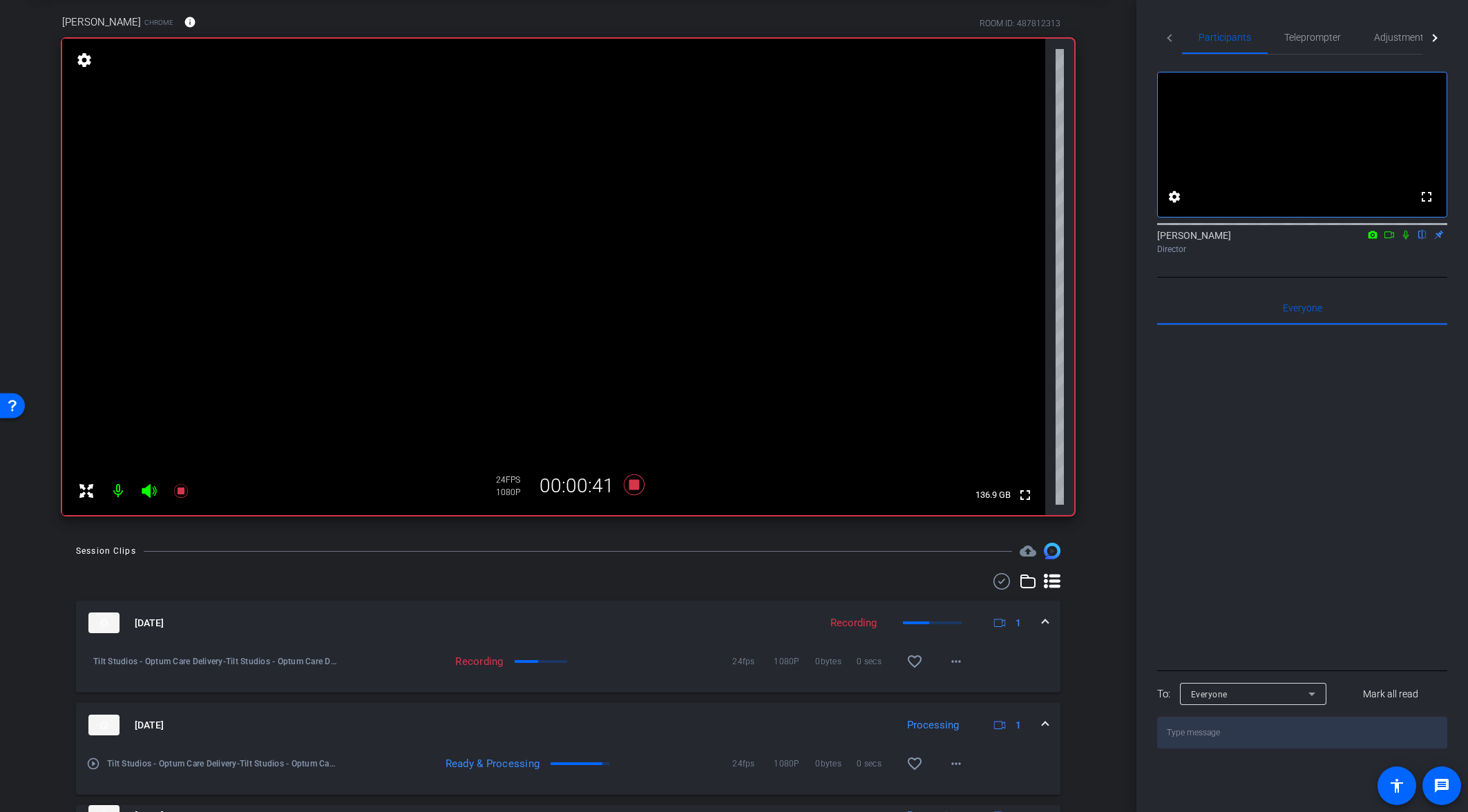
scroll to position [67, 0]
click at [631, 490] on icon at bounding box center [634, 485] width 33 height 25
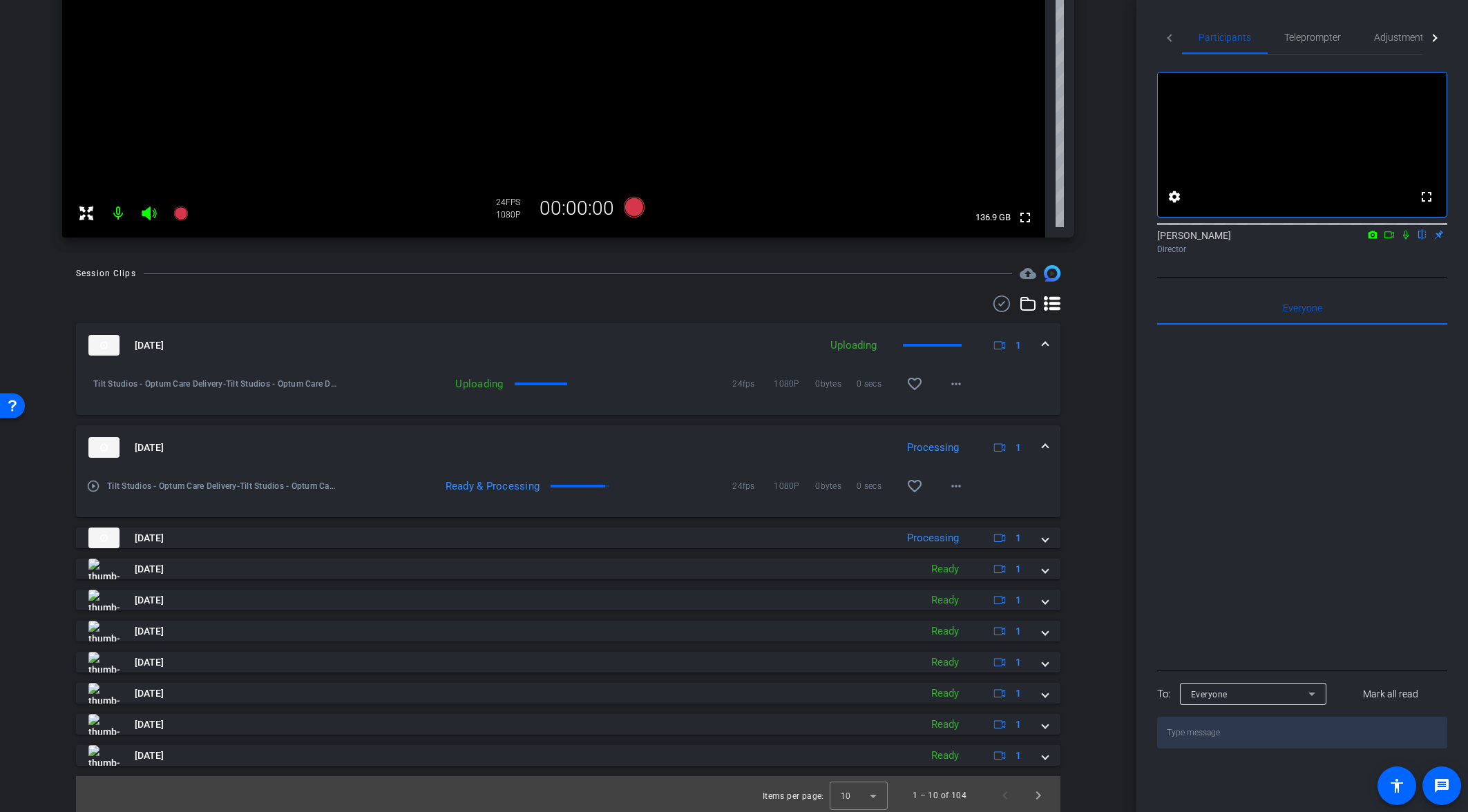
scroll to position [348, 0]
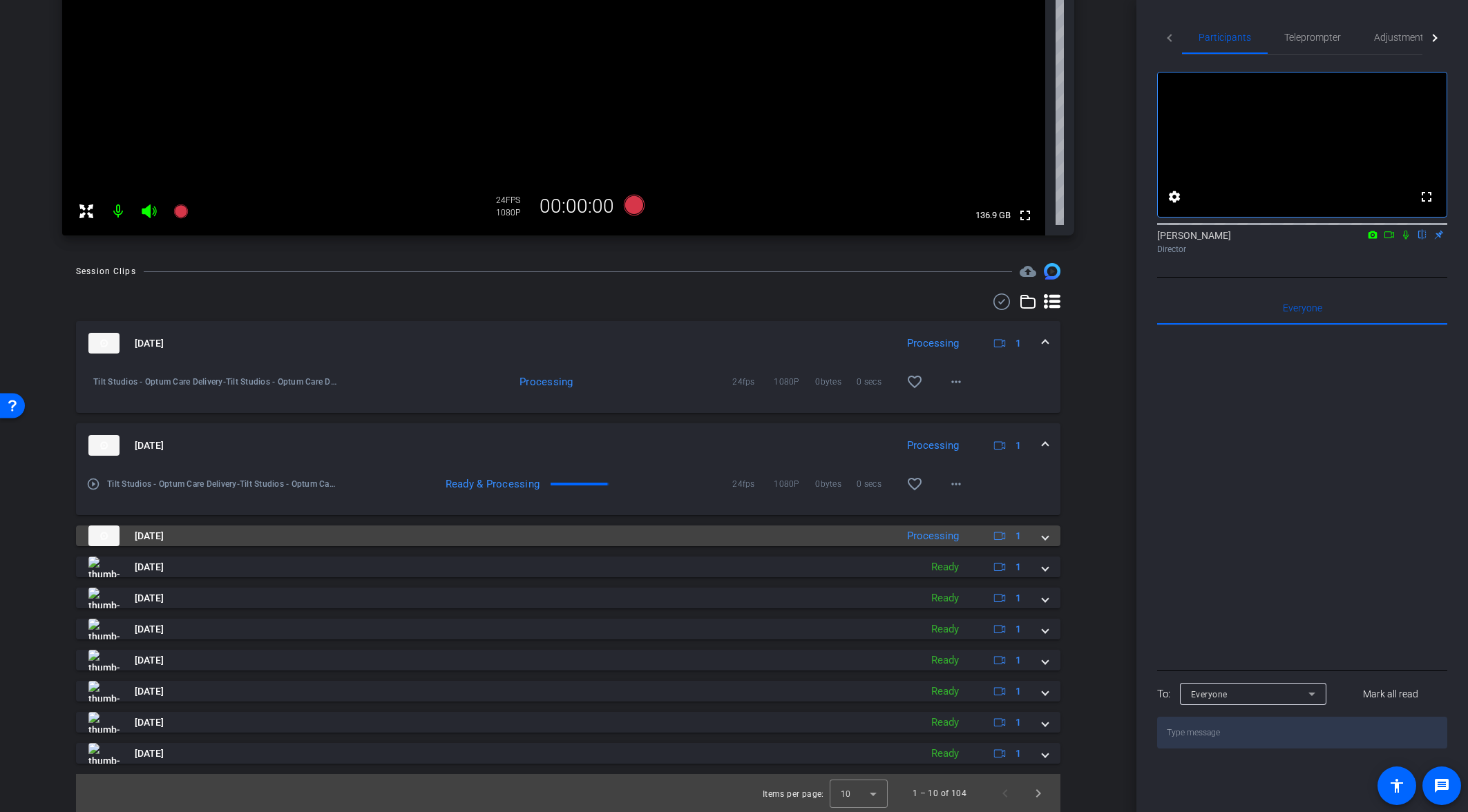
click at [1044, 536] on span at bounding box center [1045, 536] width 6 height 14
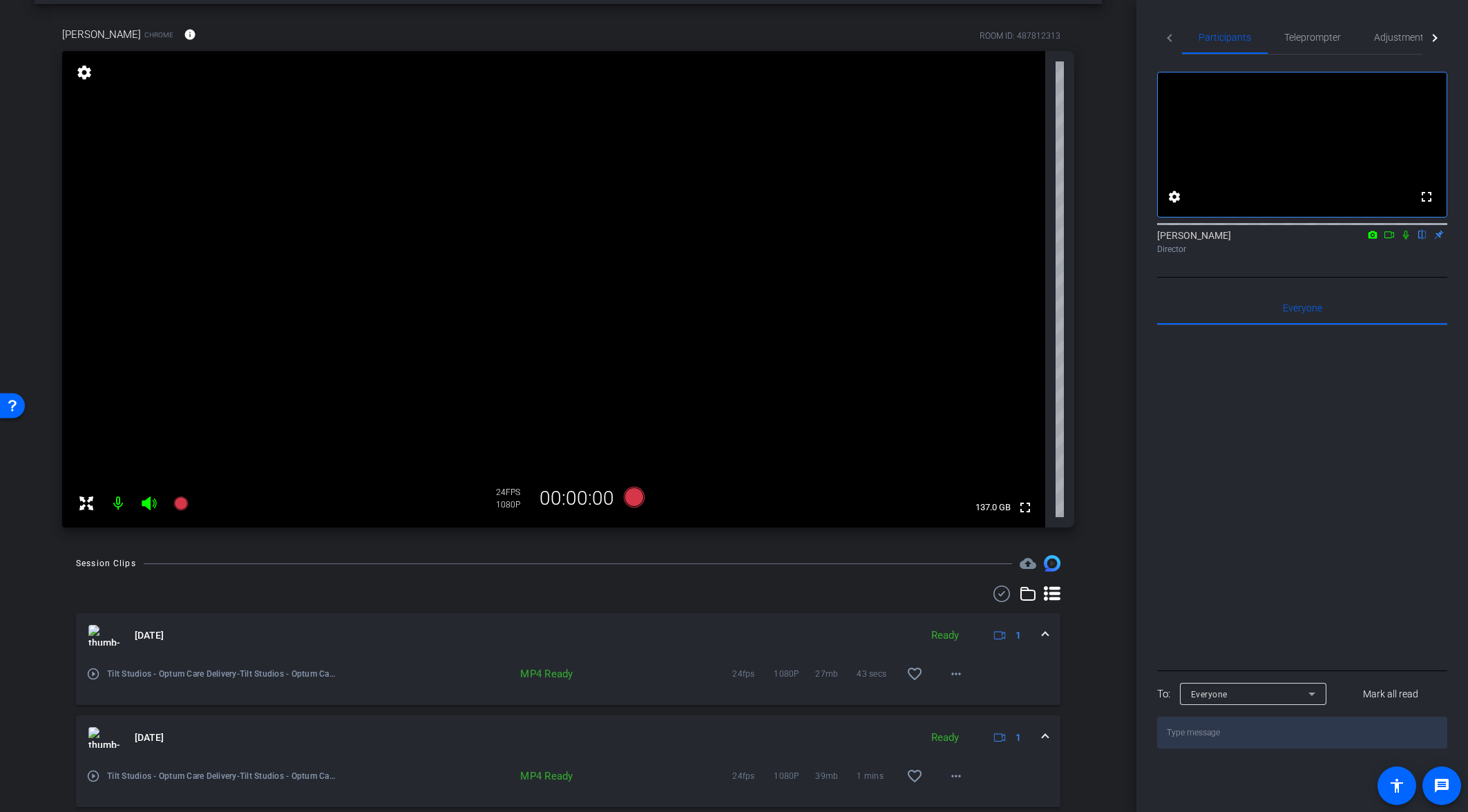
scroll to position [47, 0]
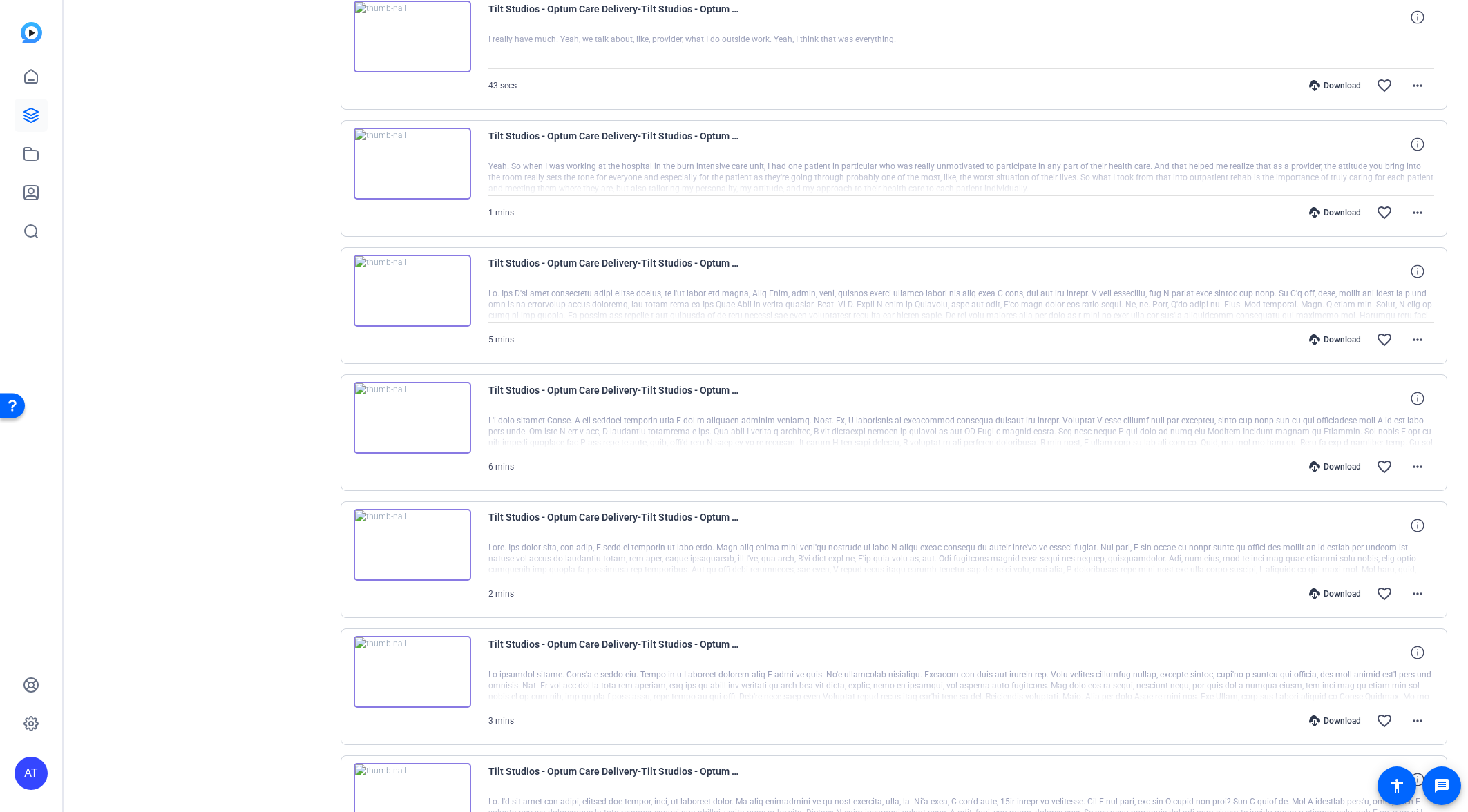
scroll to position [312, 0]
